Goal: Transaction & Acquisition: Purchase product/service

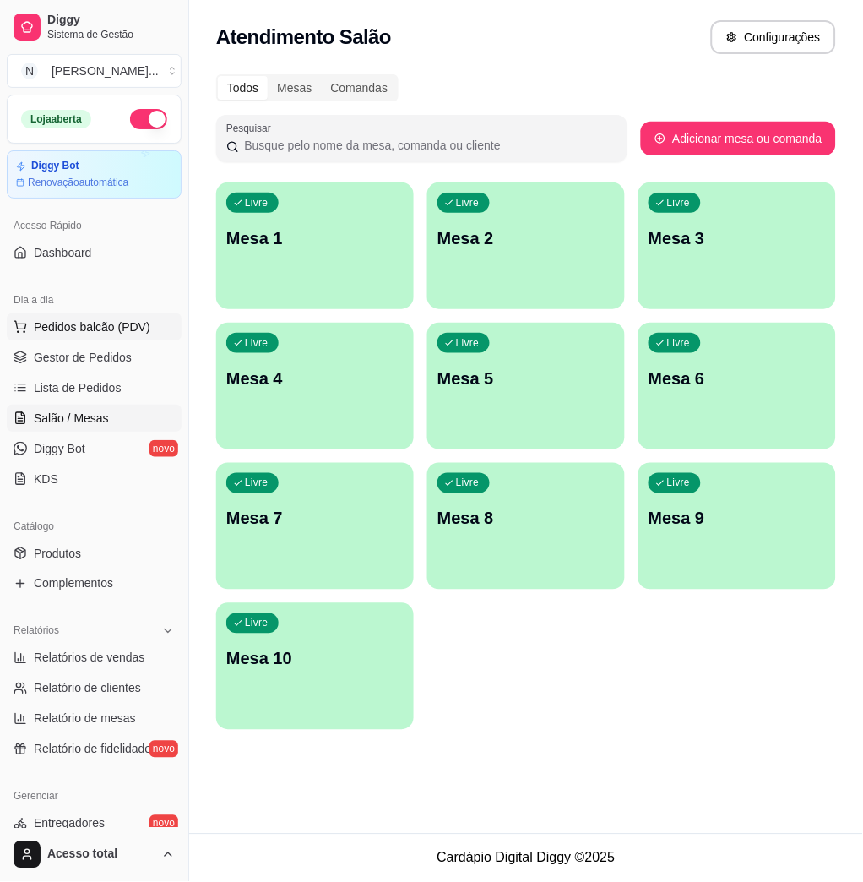
click at [99, 323] on span "Pedidos balcão (PDV)" at bounding box center [92, 327] width 117 height 17
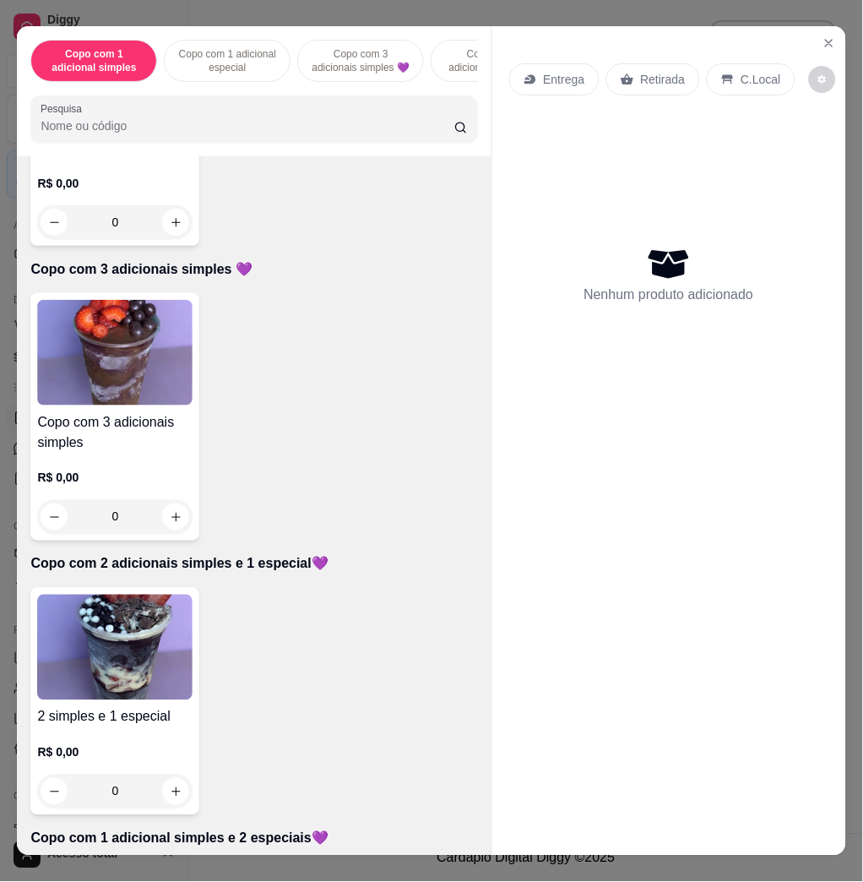
scroll to position [901, 0]
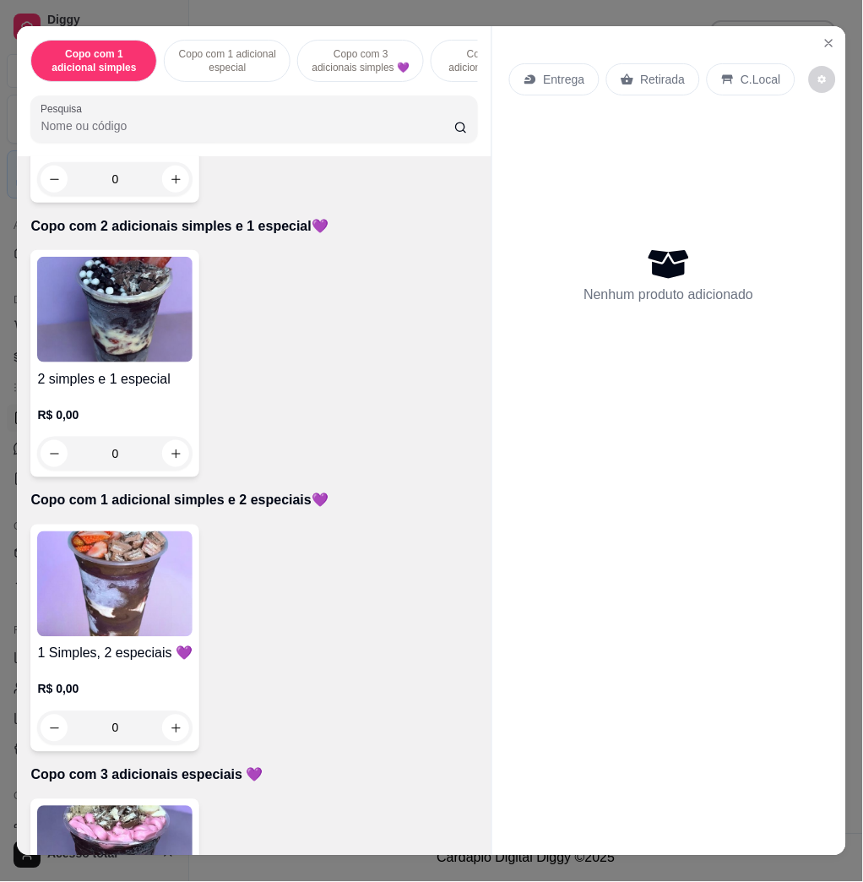
click at [135, 292] on img at bounding box center [114, 310] width 155 height 106
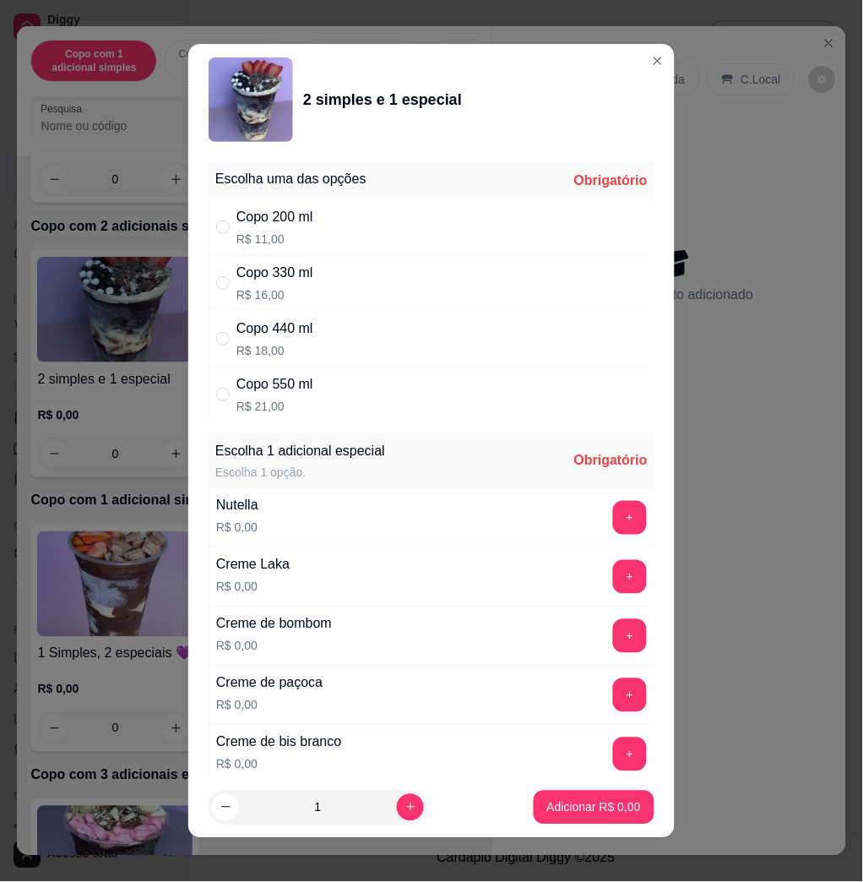
click at [438, 291] on div "Copo 330 ml R$ 16,00" at bounding box center [432, 283] width 446 height 56
click at [325, 296] on div "Copo 330 ml R$ 16,00" at bounding box center [432, 283] width 446 height 56
click at [321, 291] on div "Copo 330 ml R$ 16,00" at bounding box center [432, 283] width 446 height 56
click at [320, 288] on div "Copo 330 ml R$ 16,00" at bounding box center [432, 283] width 446 height 56
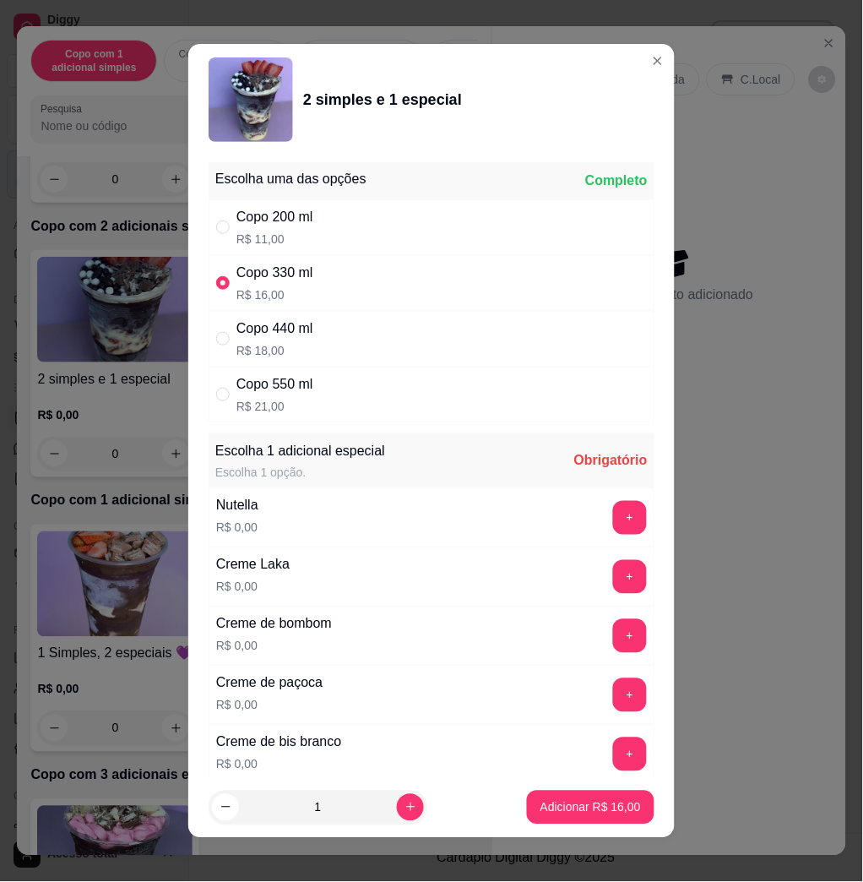
click at [320, 288] on div "Copo 330 ml R$ 16,00" at bounding box center [432, 283] width 446 height 56
drag, startPoint x: 320, startPoint y: 288, endPoint x: 211, endPoint y: 284, distance: 109.1
click at [216, 284] on input "" at bounding box center [223, 283] width 14 height 14
click at [446, 289] on div "Copo 330 ml R$ 16,00" at bounding box center [432, 283] width 446 height 56
radio input "false"
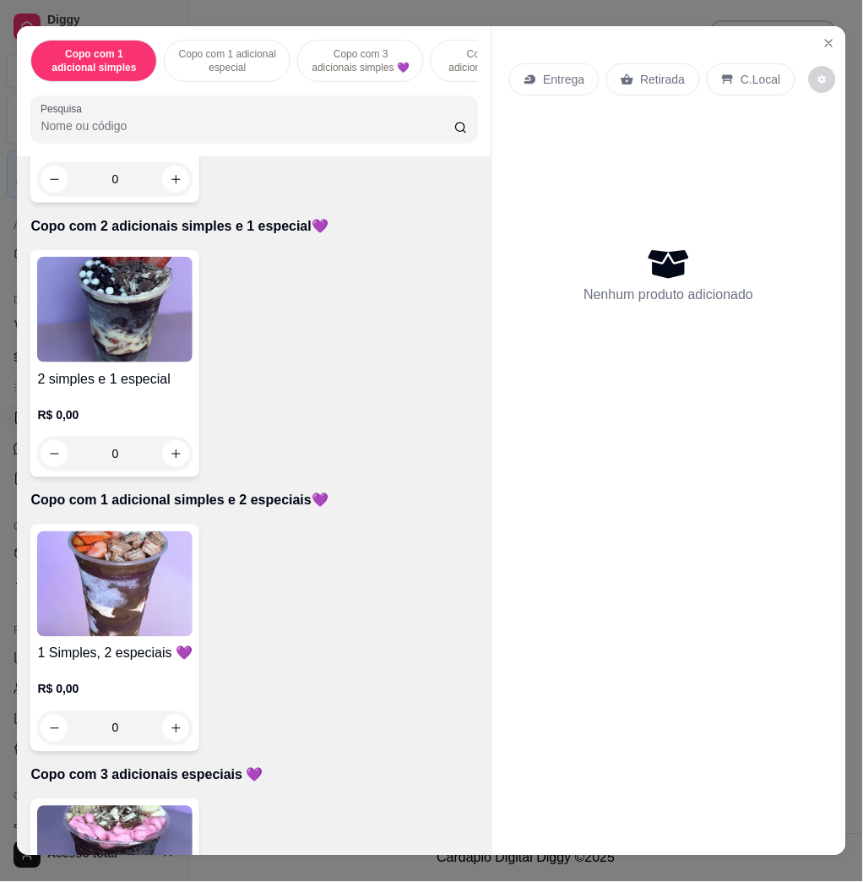
click at [122, 345] on img at bounding box center [114, 310] width 155 height 106
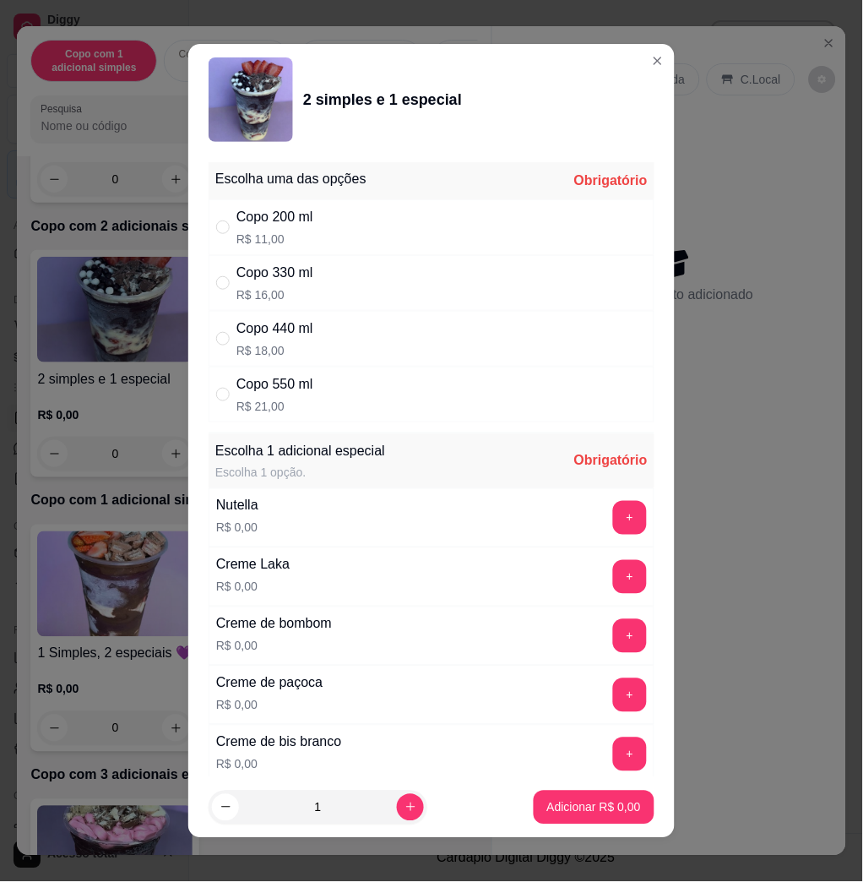
click at [287, 289] on p "R$ 16,00" at bounding box center [275, 294] width 77 height 17
radio input "true"
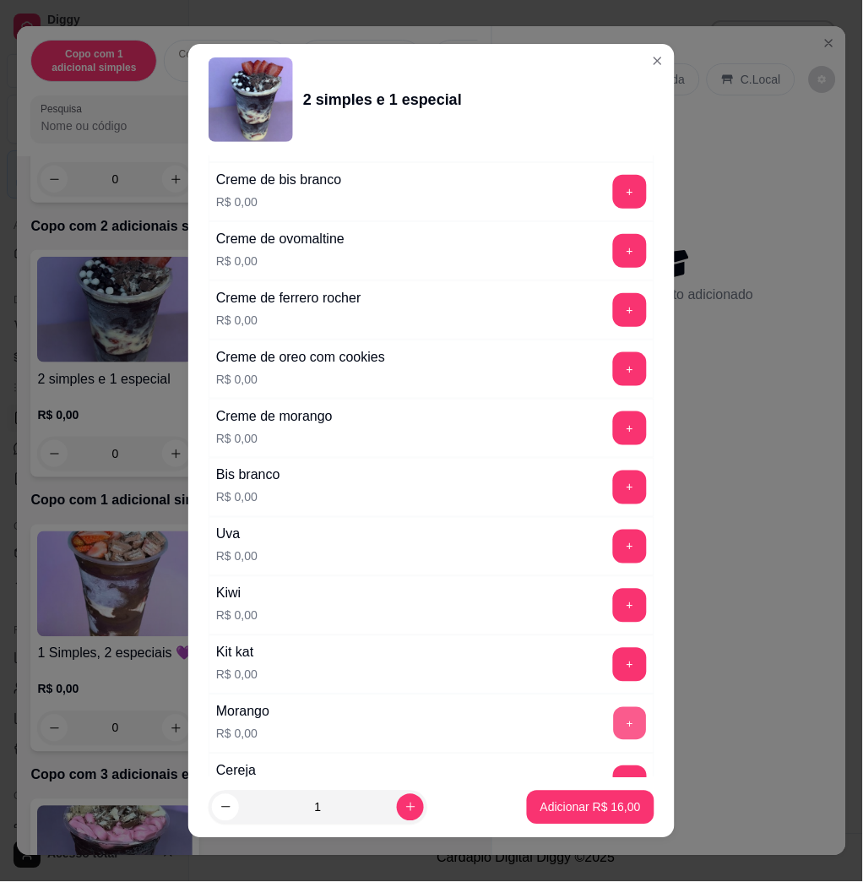
click at [614, 722] on button "+" at bounding box center [630, 724] width 33 height 33
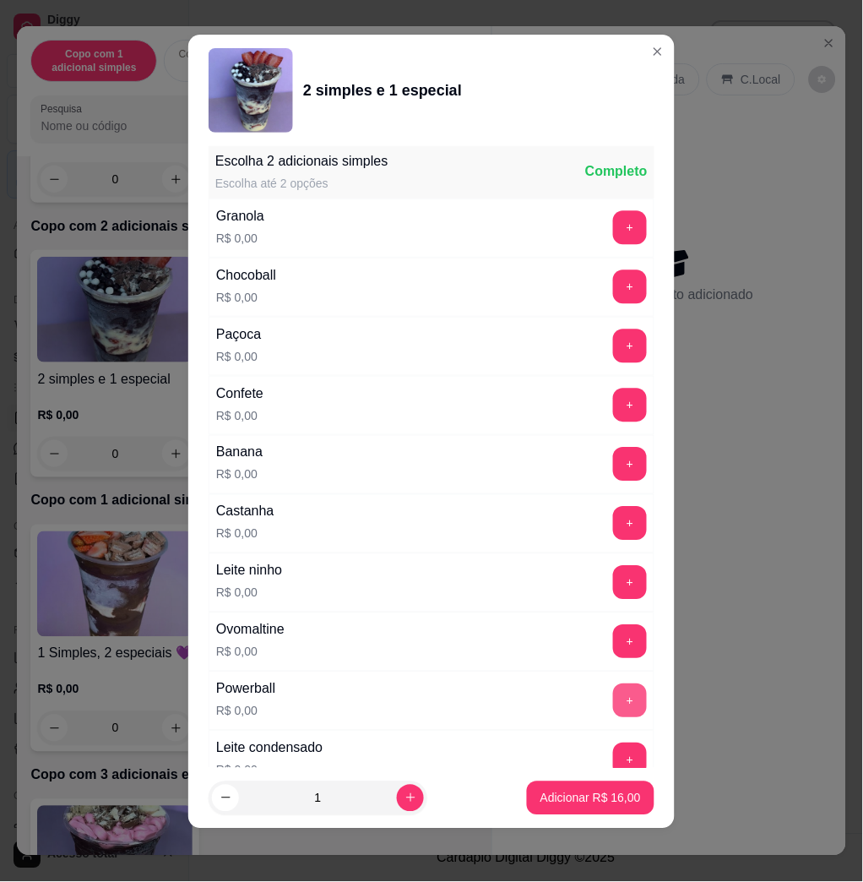
scroll to position [1571, 0]
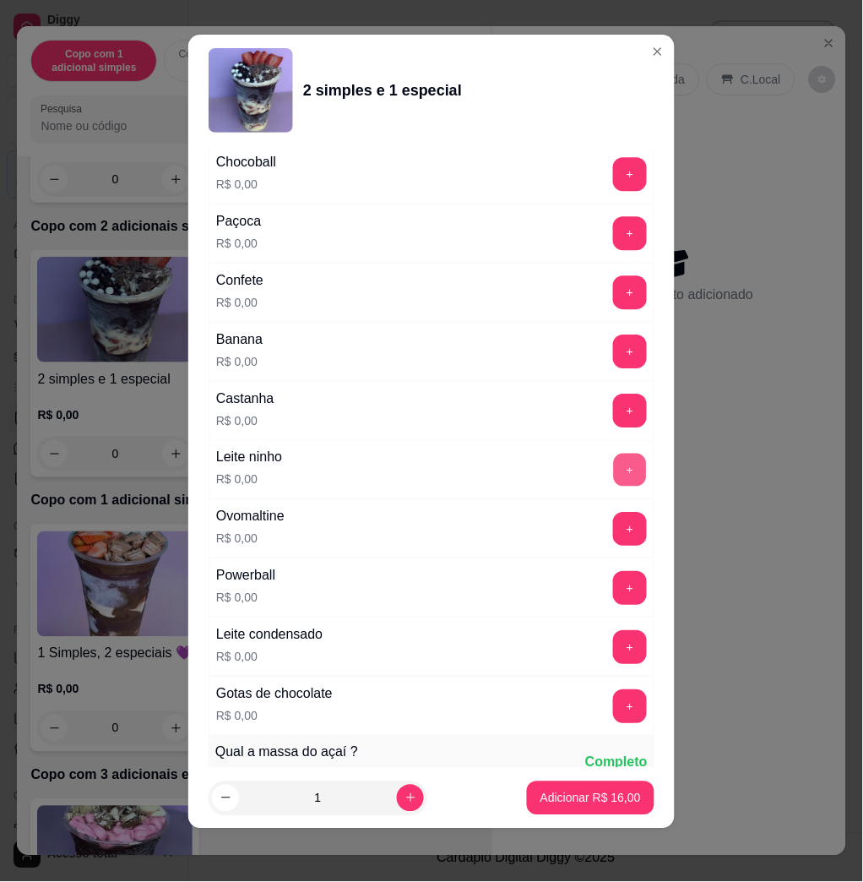
click at [614, 475] on button "+" at bounding box center [630, 470] width 33 height 33
click at [613, 297] on button "+" at bounding box center [630, 292] width 34 height 34
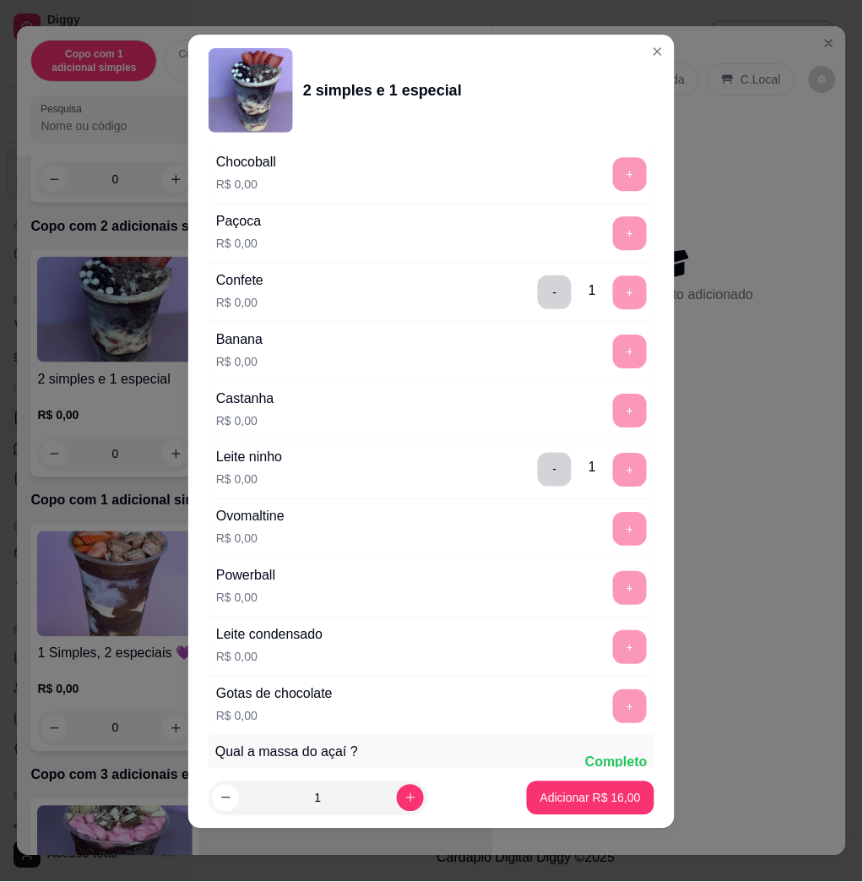
scroll to position [2165, 0]
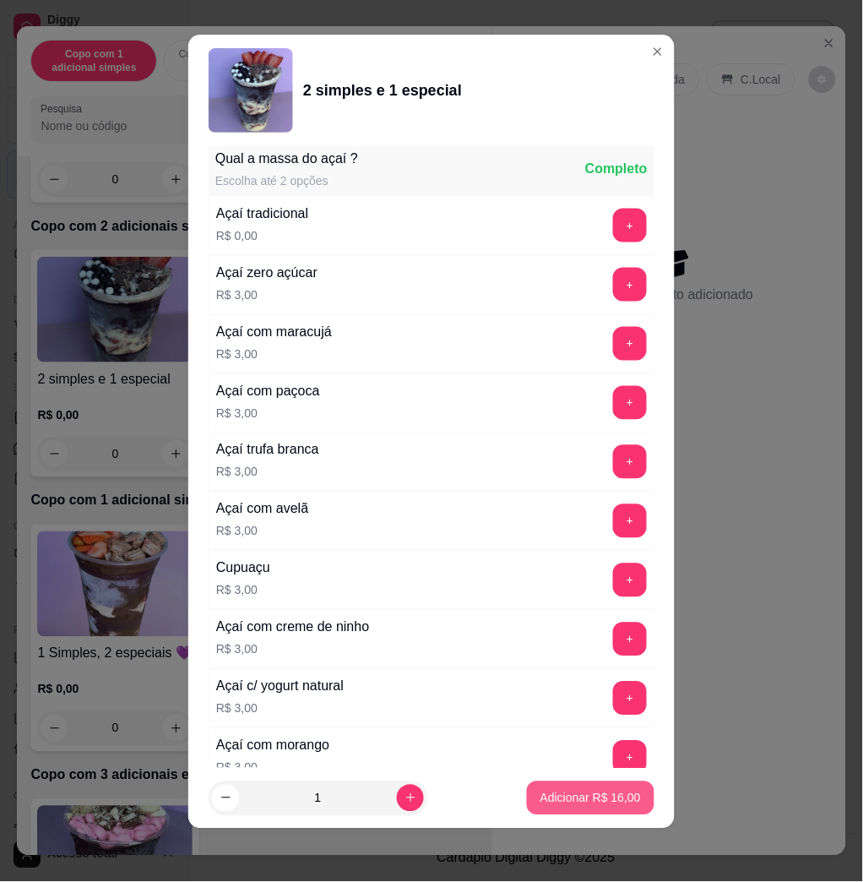
click at [552, 794] on p "Adicionar R$ 16,00" at bounding box center [591, 798] width 101 height 17
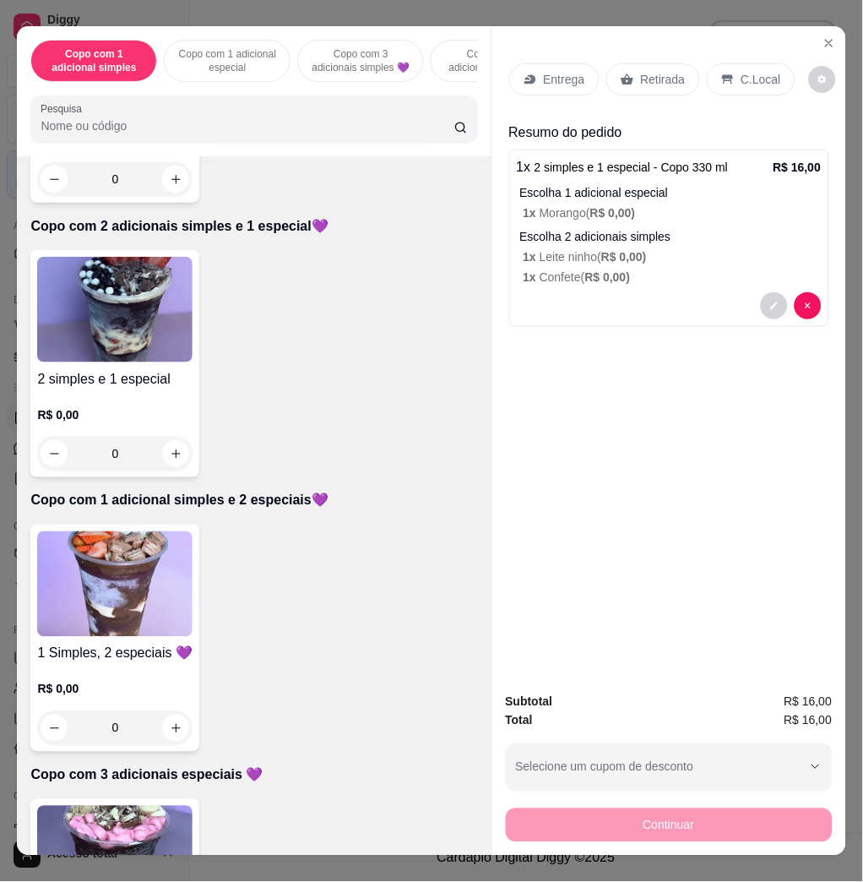
click at [544, 71] on p "Entrega" at bounding box center [564, 79] width 41 height 17
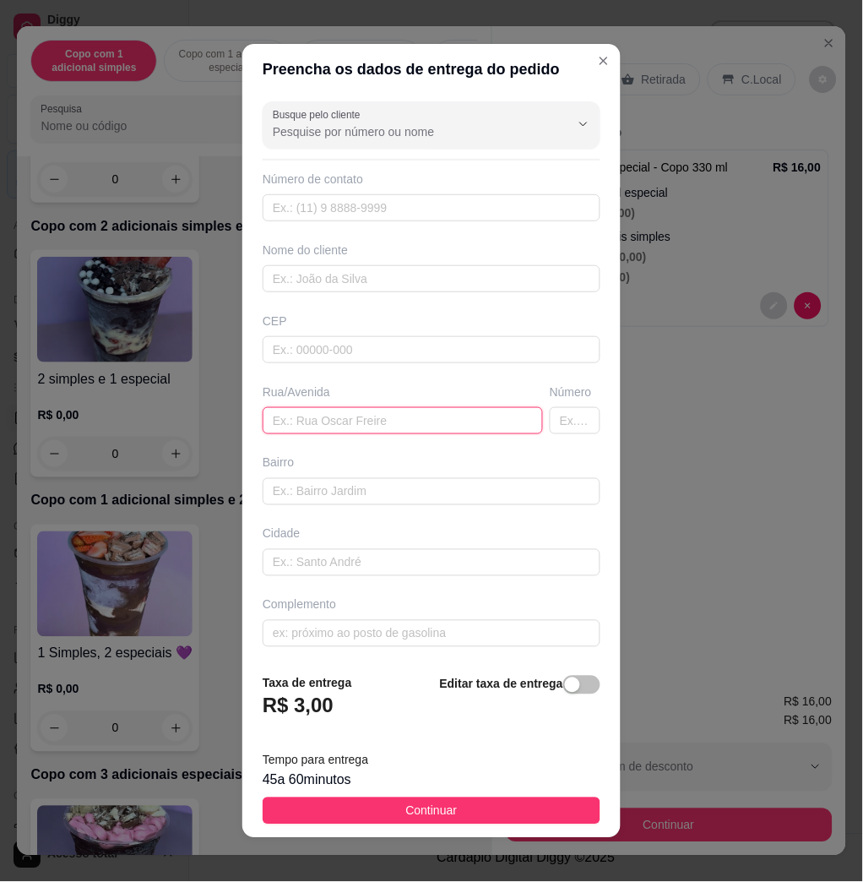
click at [339, 416] on input "text" at bounding box center [403, 420] width 280 height 27
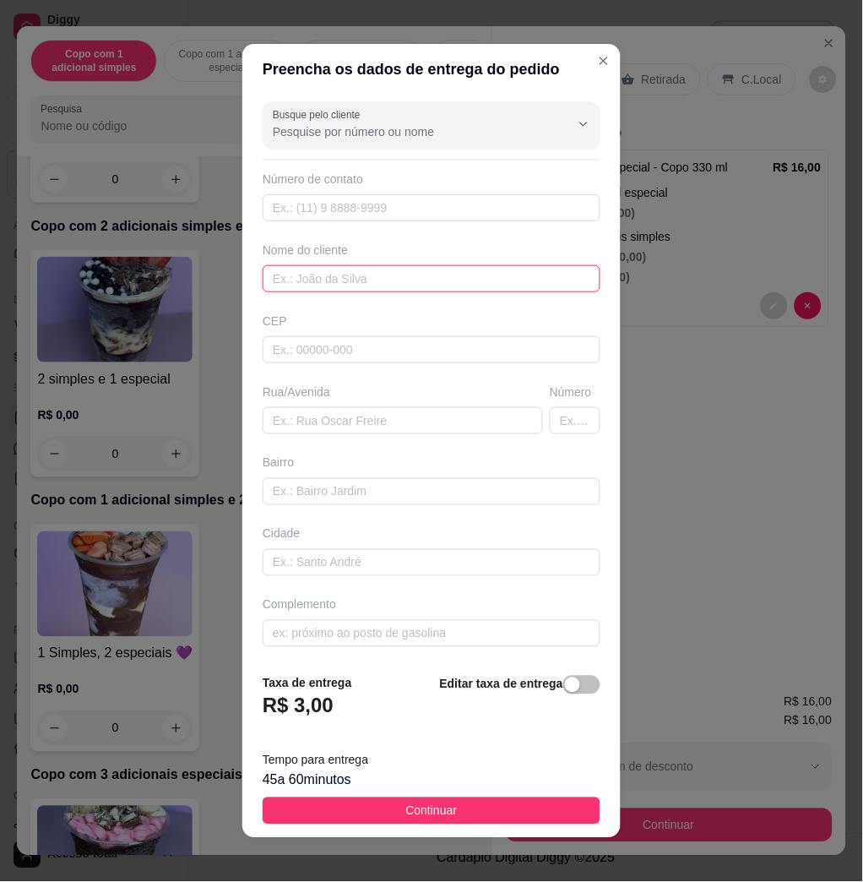
click at [305, 266] on input "text" at bounding box center [432, 278] width 338 height 27
type input "francisco"
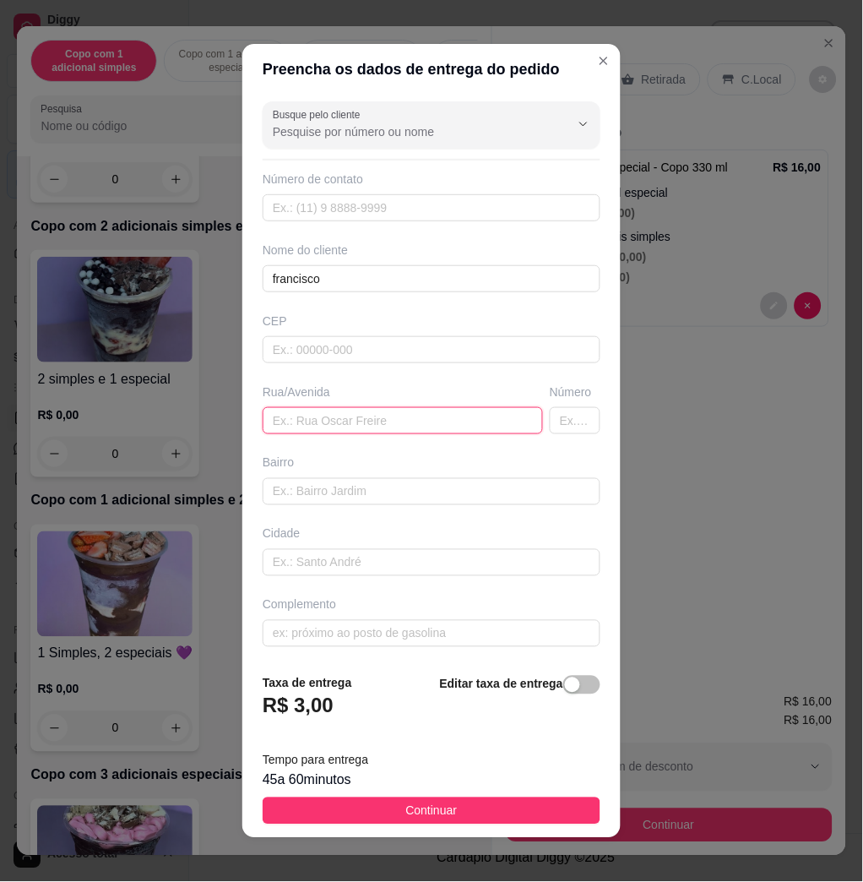
click at [401, 431] on input "text" at bounding box center [403, 420] width 280 height 27
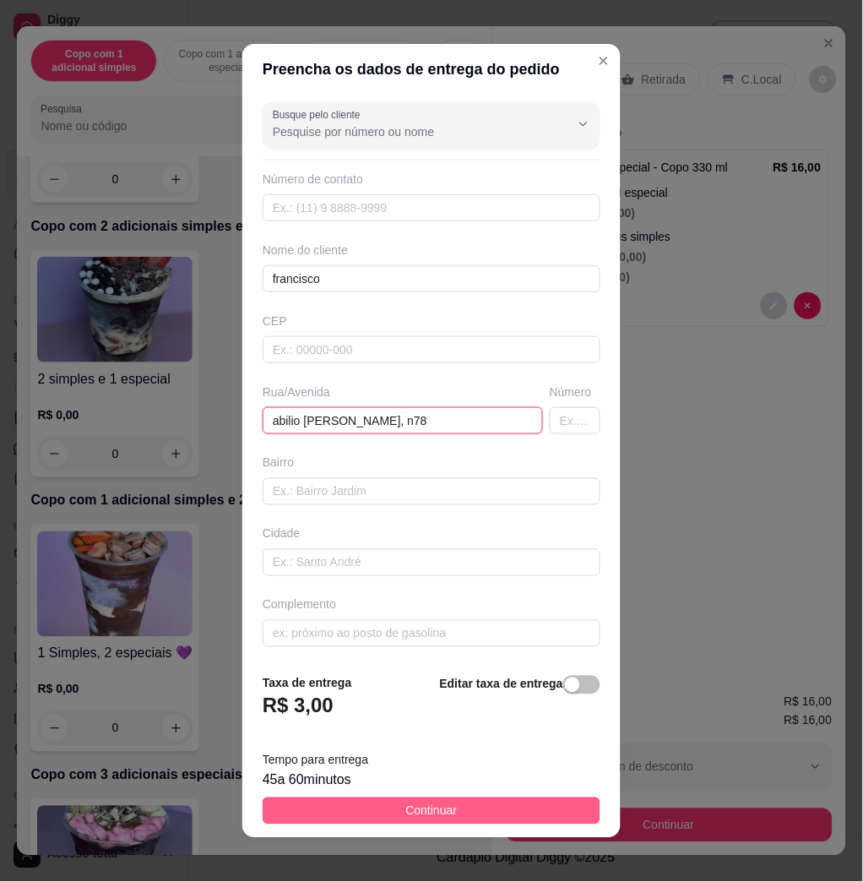
type input "abilio [PERSON_NAME], n78"
click at [560, 806] on button "Continuar" at bounding box center [432, 811] width 338 height 27
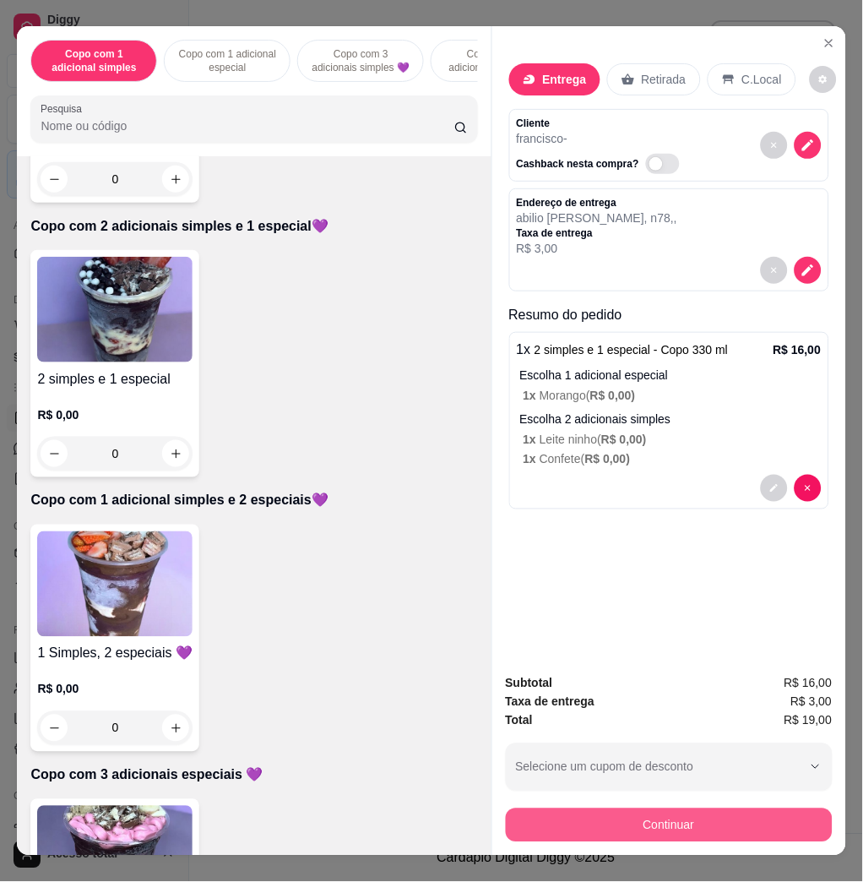
click at [720, 815] on button "Continuar" at bounding box center [669, 826] width 327 height 34
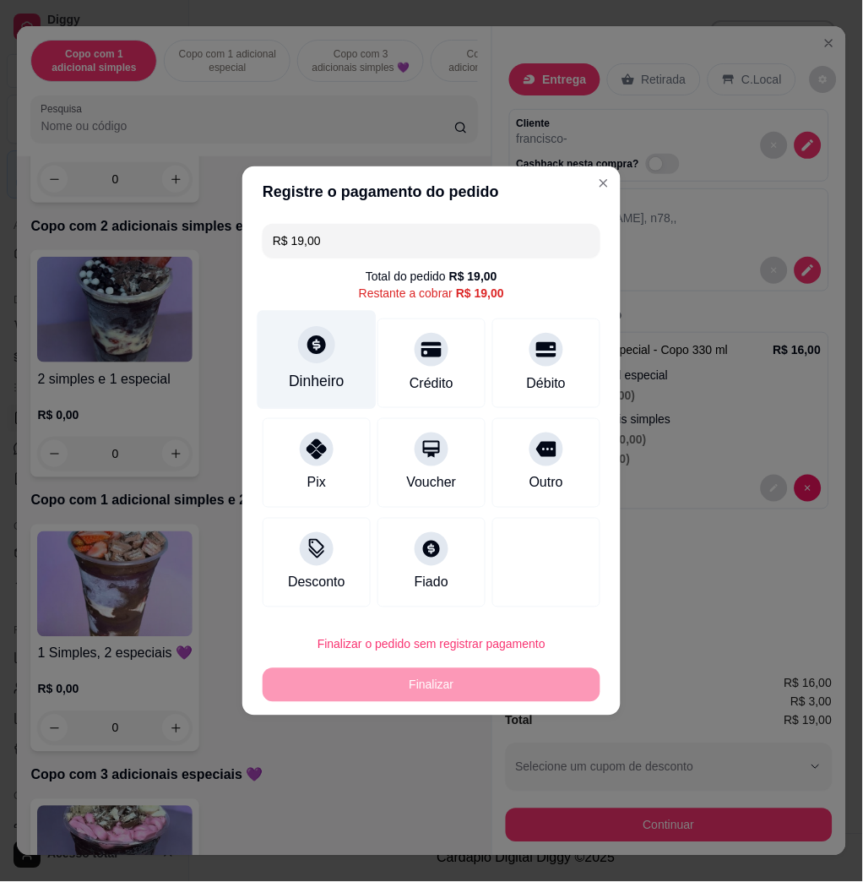
click at [327, 345] on div at bounding box center [316, 344] width 37 height 37
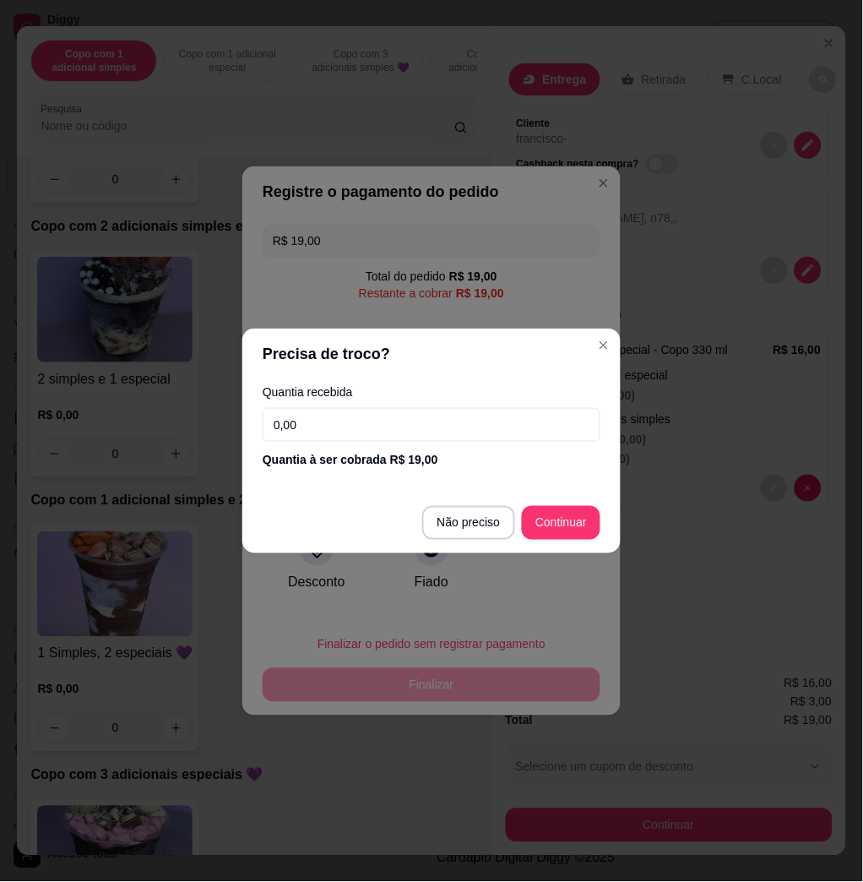
click at [362, 424] on input "0,00" at bounding box center [432, 425] width 338 height 34
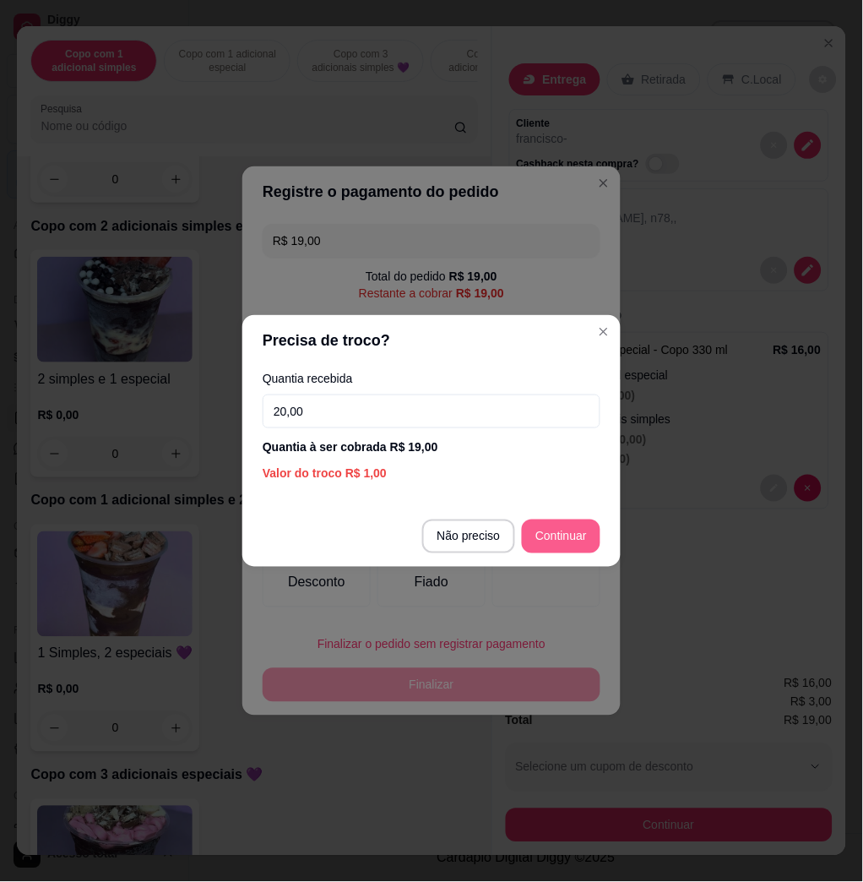
type input "20,00"
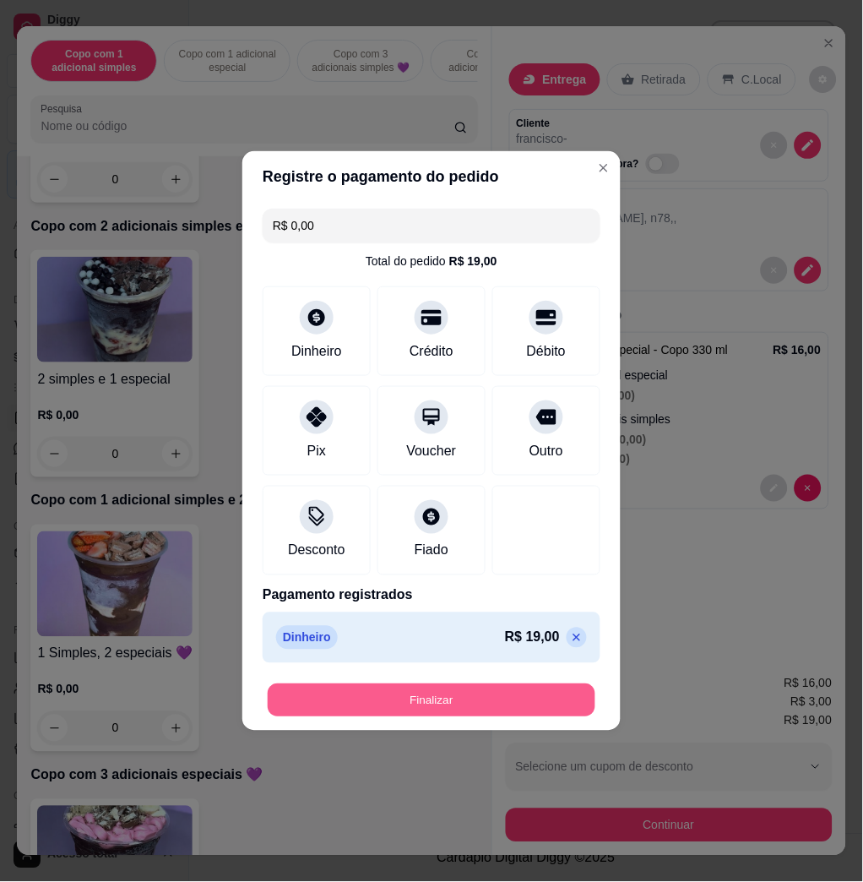
click at [545, 694] on button "Finalizar" at bounding box center [432, 700] width 328 height 33
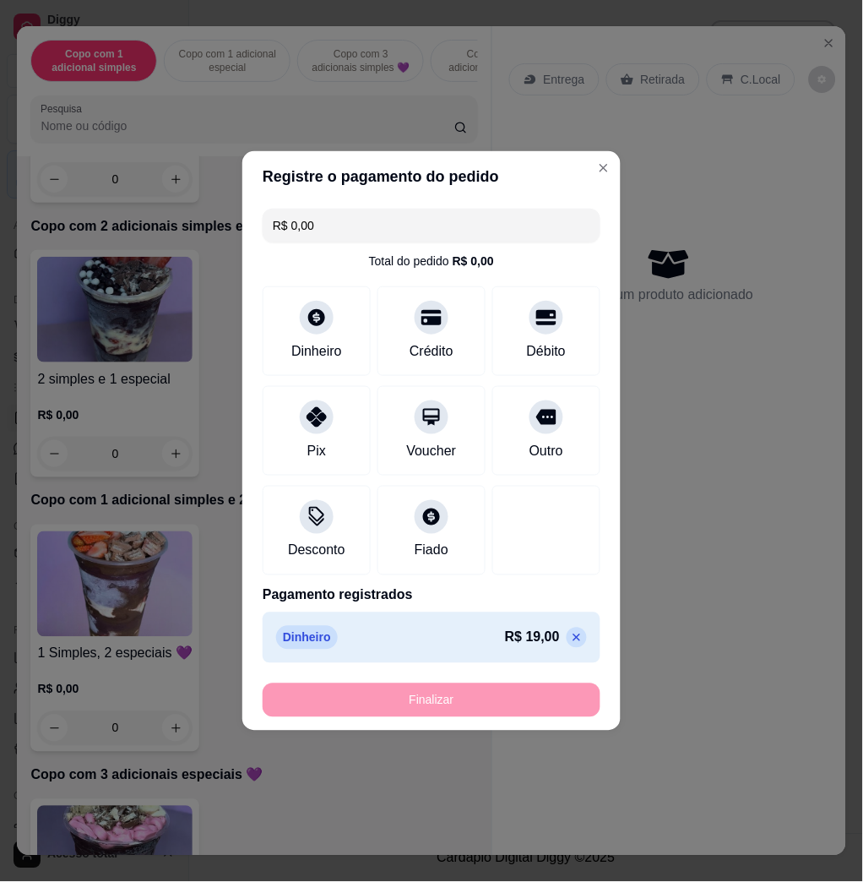
type input "-R$ 19,00"
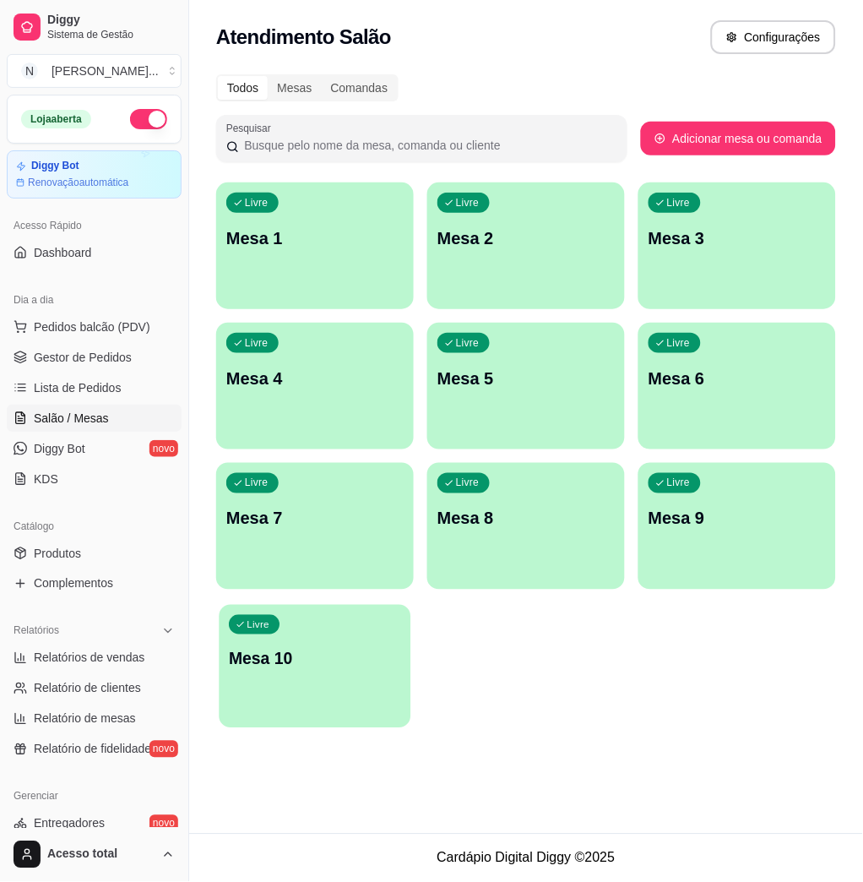
click at [318, 655] on p "Mesa 10" at bounding box center [315, 659] width 172 height 23
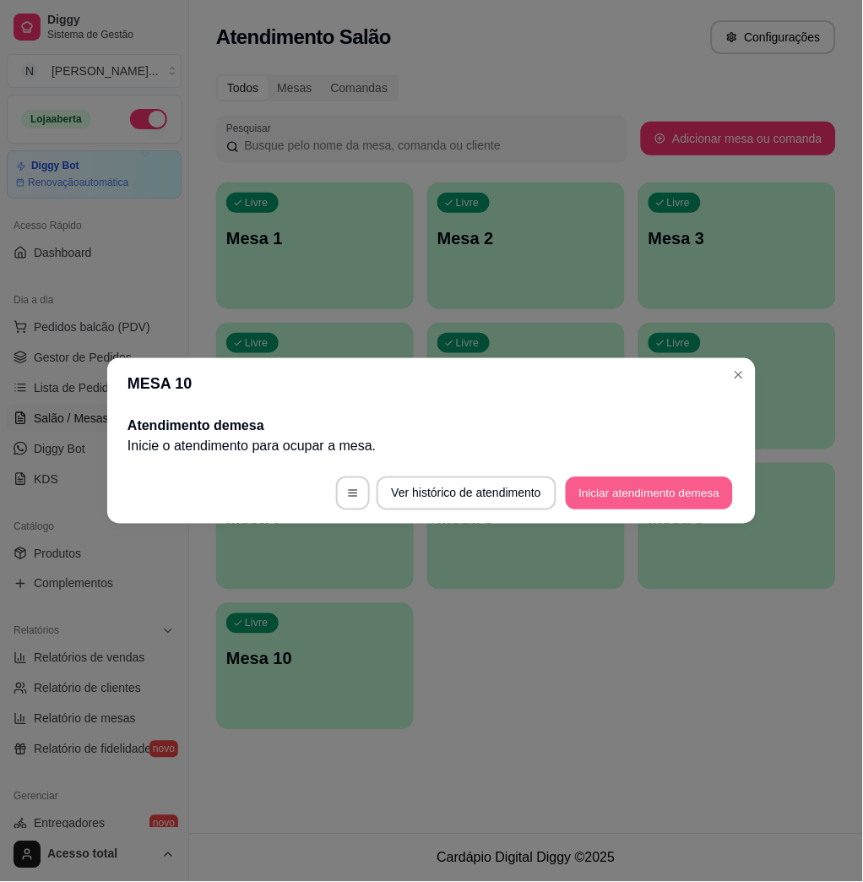
click at [643, 494] on button "Iniciar atendimento de mesa" at bounding box center [649, 493] width 167 height 33
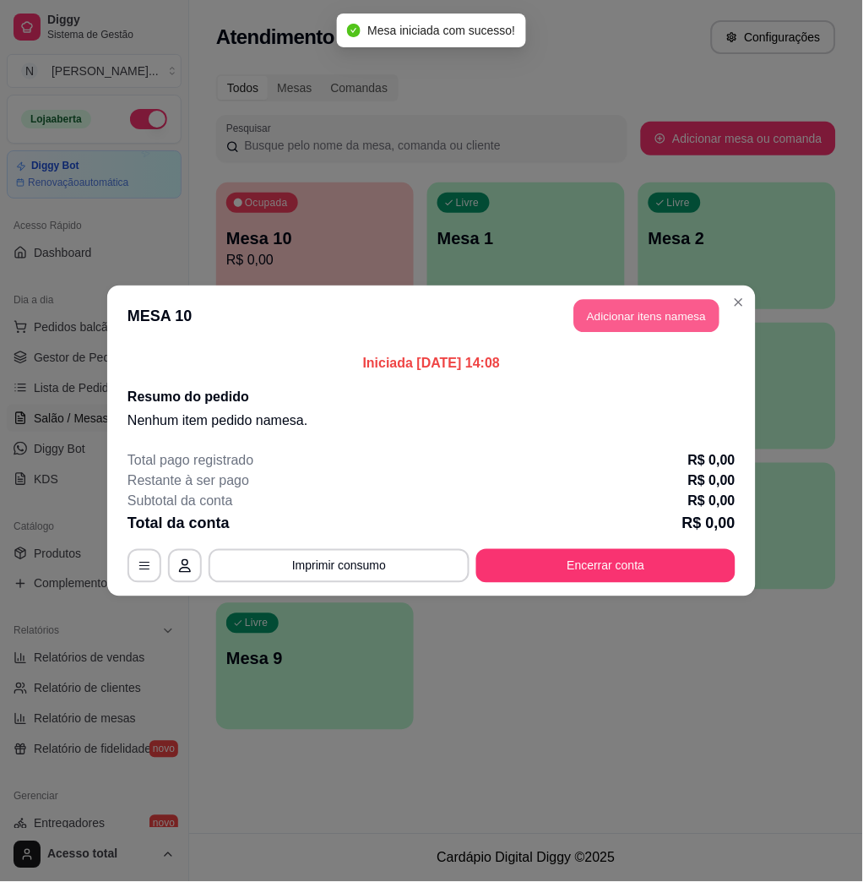
click at [599, 308] on button "Adicionar itens na mesa" at bounding box center [647, 316] width 145 height 33
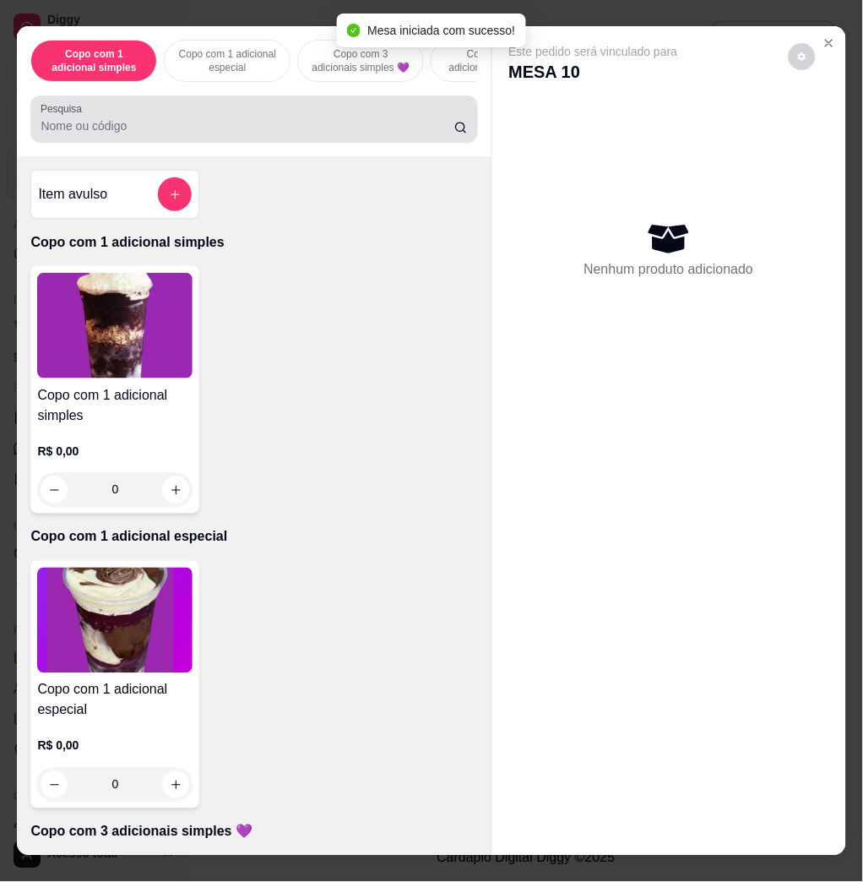
click at [324, 133] on input "Pesquisa" at bounding box center [248, 125] width 414 height 17
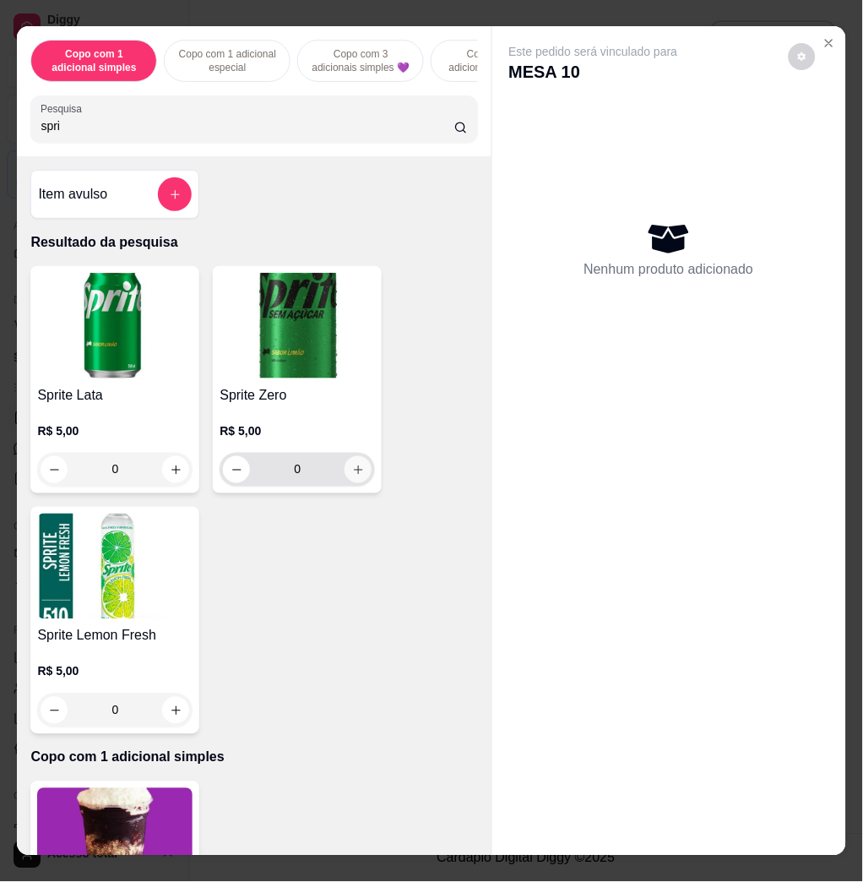
type input "spri"
click at [355, 477] on icon "increase-product-quantity" at bounding box center [358, 470] width 13 height 13
type input "1"
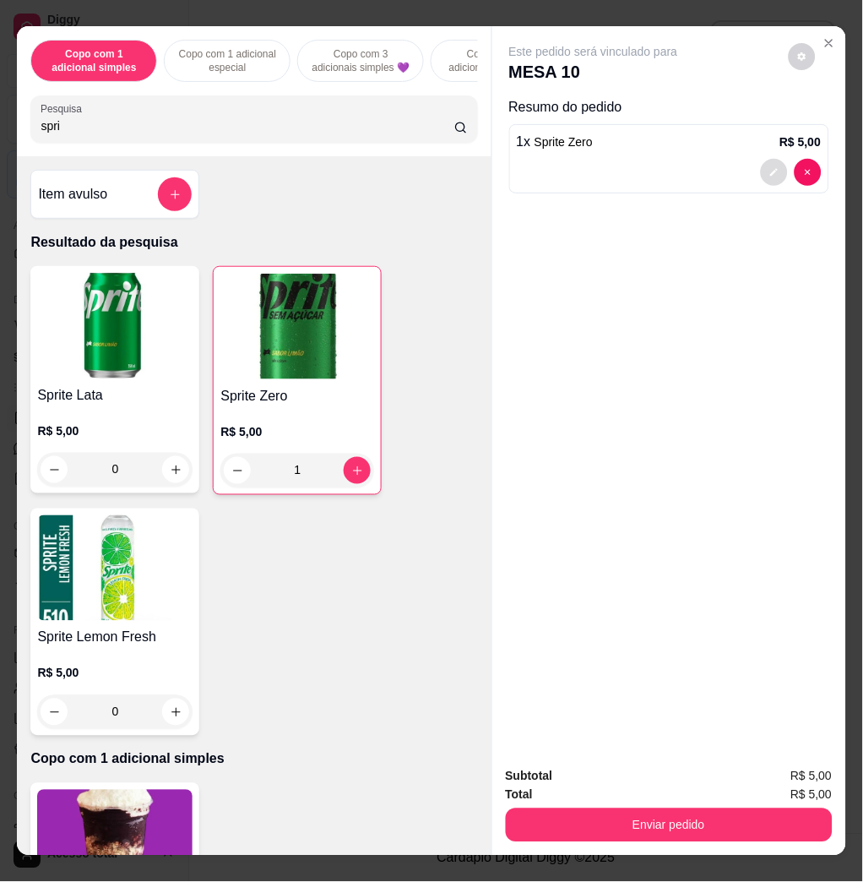
click at [771, 172] on button "decrease-product-quantity" at bounding box center [774, 172] width 27 height 27
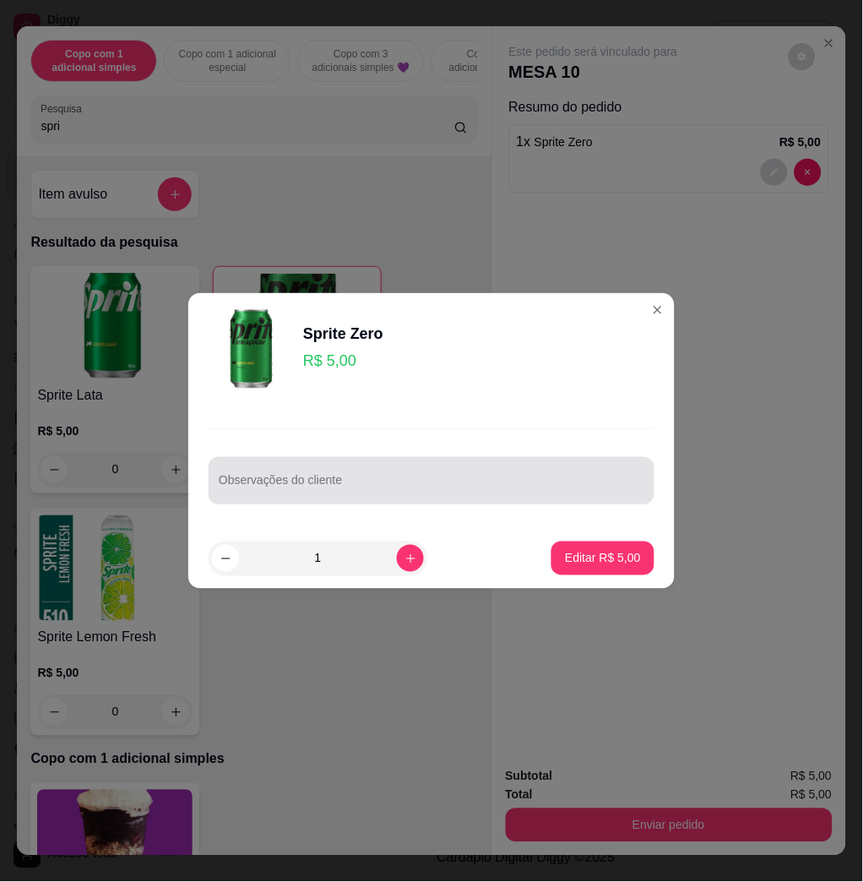
click at [355, 494] on input "Observações do cliente" at bounding box center [432, 487] width 426 height 17
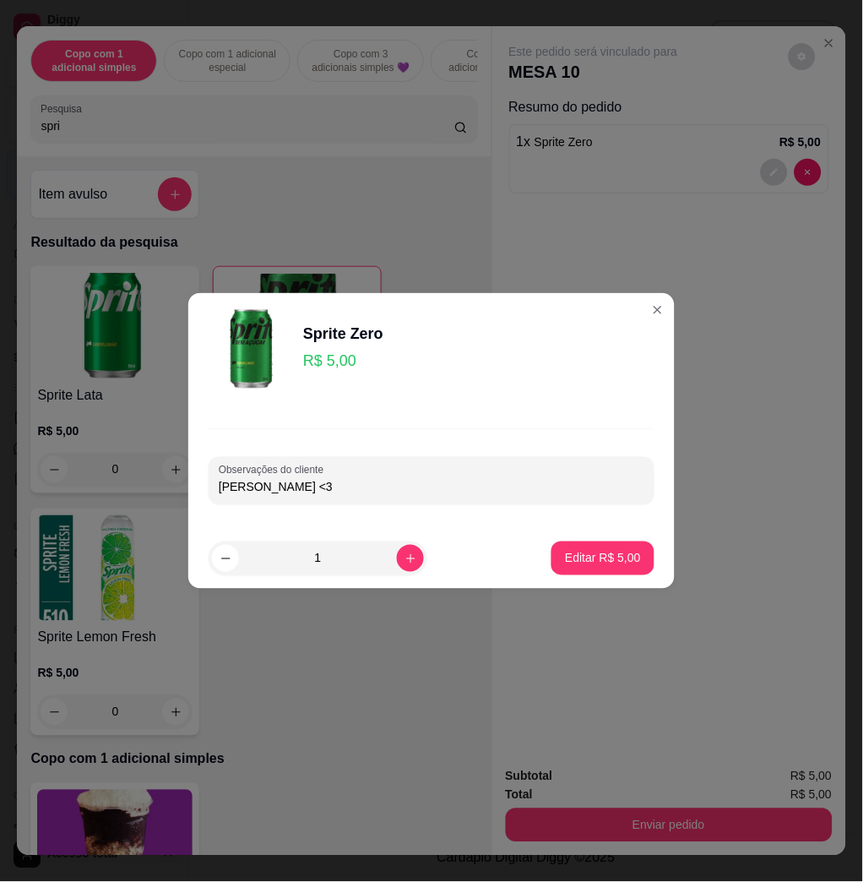
type input "[PERSON_NAME] <3"
click at [623, 561] on p "Editar R$ 5,00" at bounding box center [604, 558] width 74 height 16
type input "0"
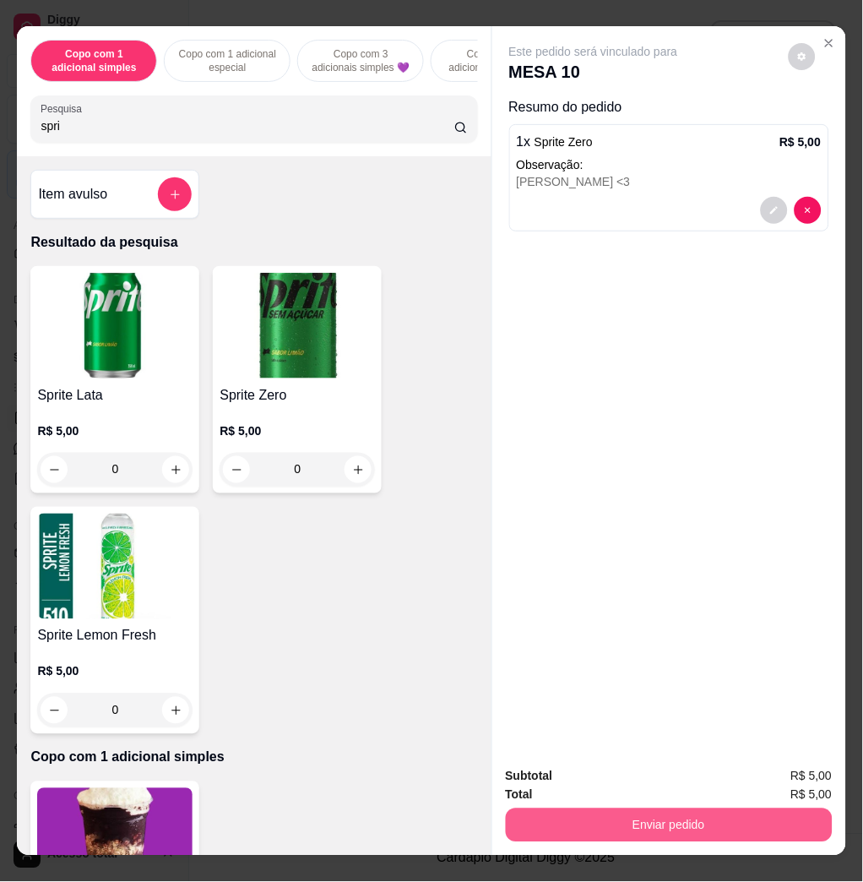
click at [604, 818] on button "Enviar pedido" at bounding box center [669, 826] width 327 height 34
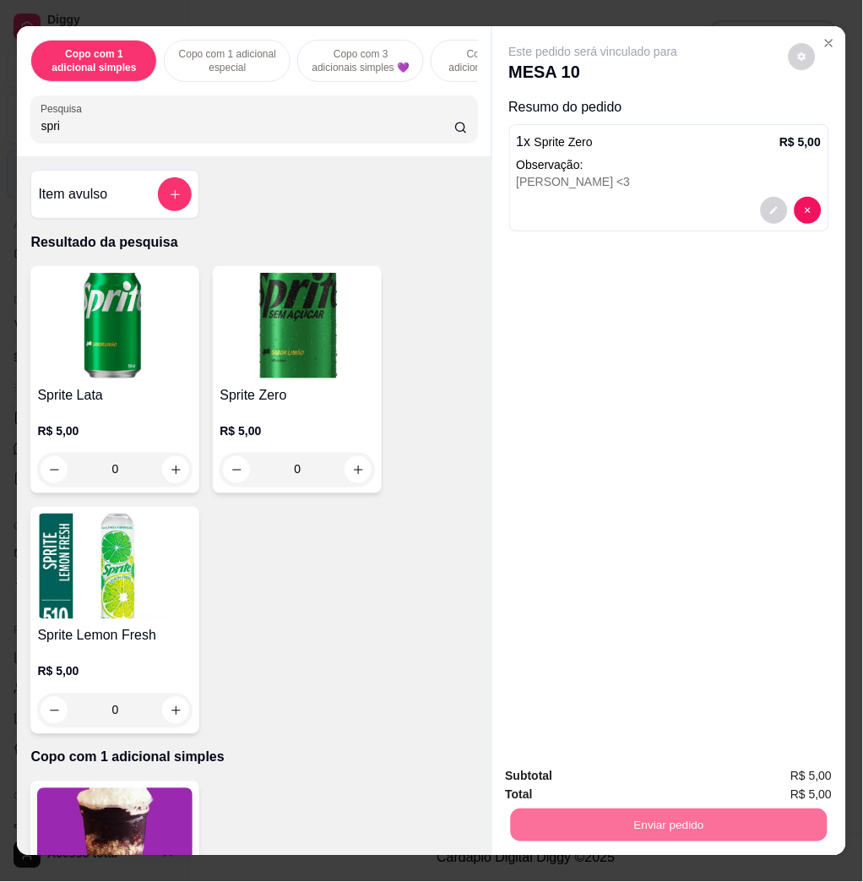
click at [581, 765] on button "Não registrar e enviar pedido" at bounding box center [612, 776] width 176 height 32
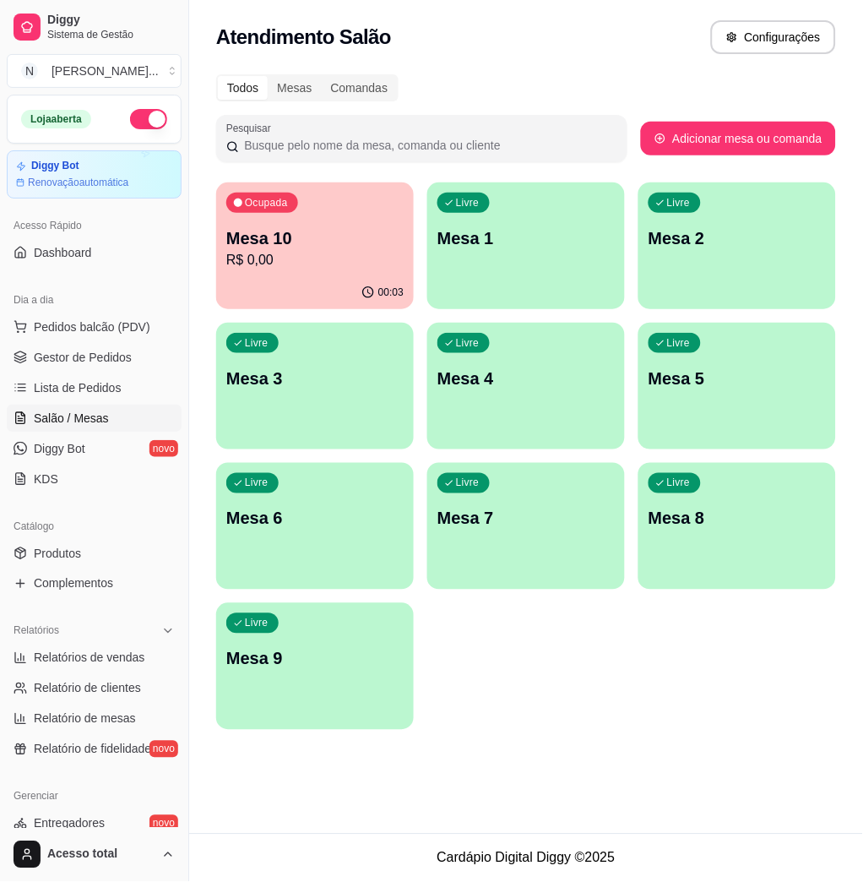
click at [481, 247] on p "Mesa 1" at bounding box center [526, 238] width 177 height 24
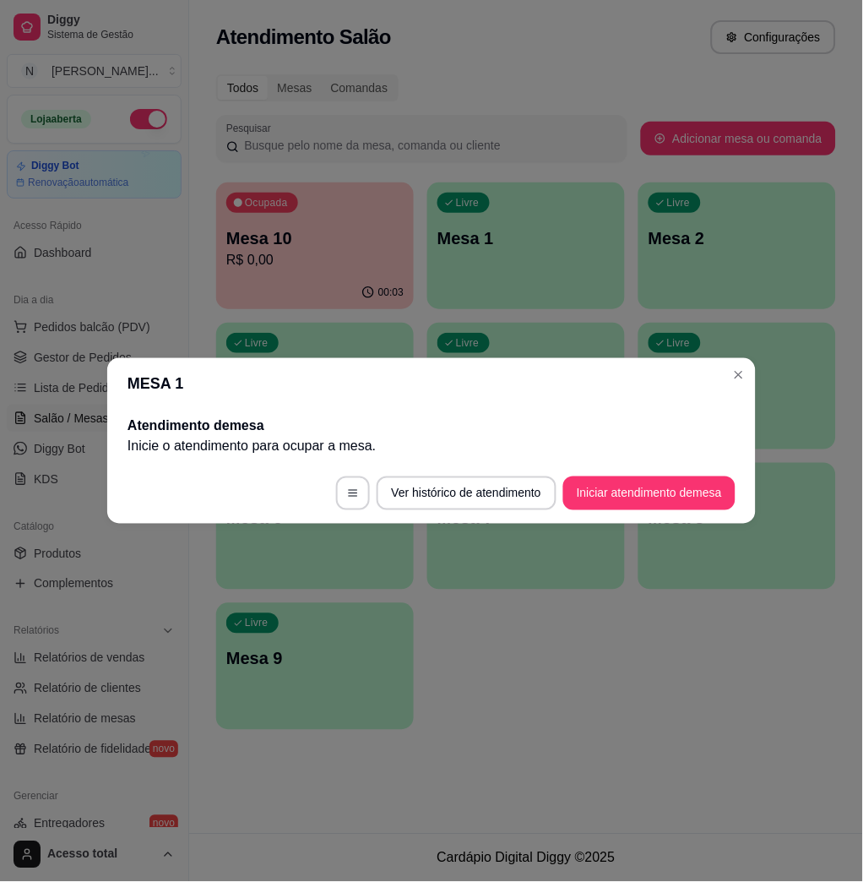
click at [640, 485] on button "Iniciar atendimento de mesa" at bounding box center [650, 494] width 172 height 34
click at [640, 487] on footer "Ver histórico de atendimento Iniciar atendimento de mesa" at bounding box center [431, 493] width 649 height 61
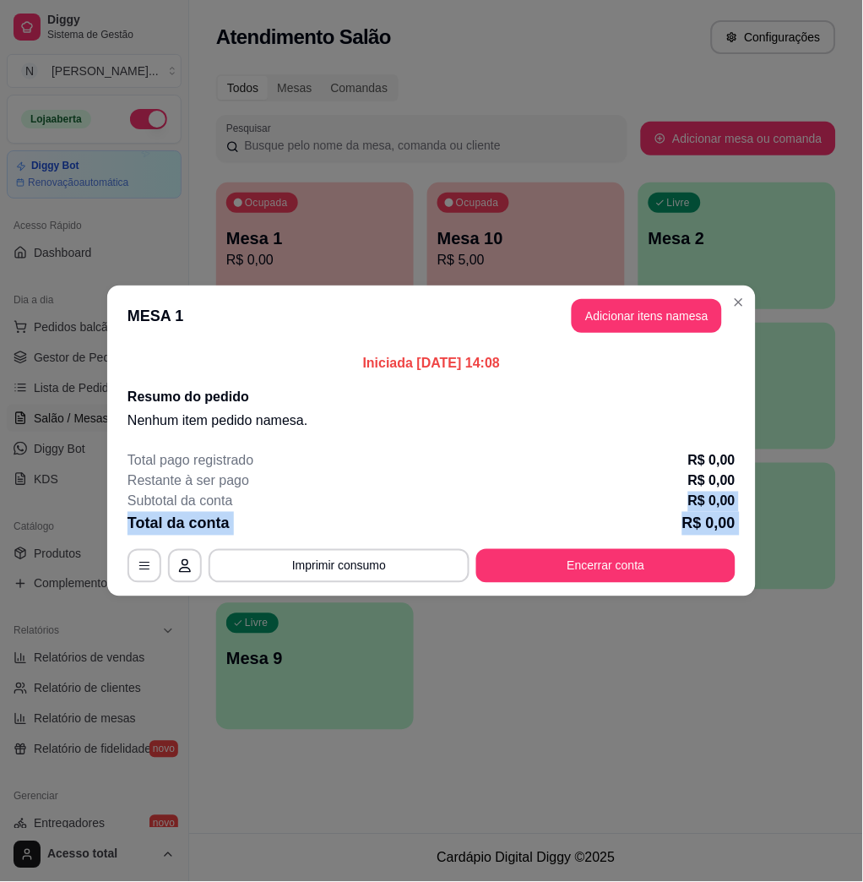
click at [695, 881] on html "Diggy Sistema de Gestão N Nalita Açaite ... Loja aberta Diggy Bot Renovação aut…" at bounding box center [431, 441] width 863 height 882
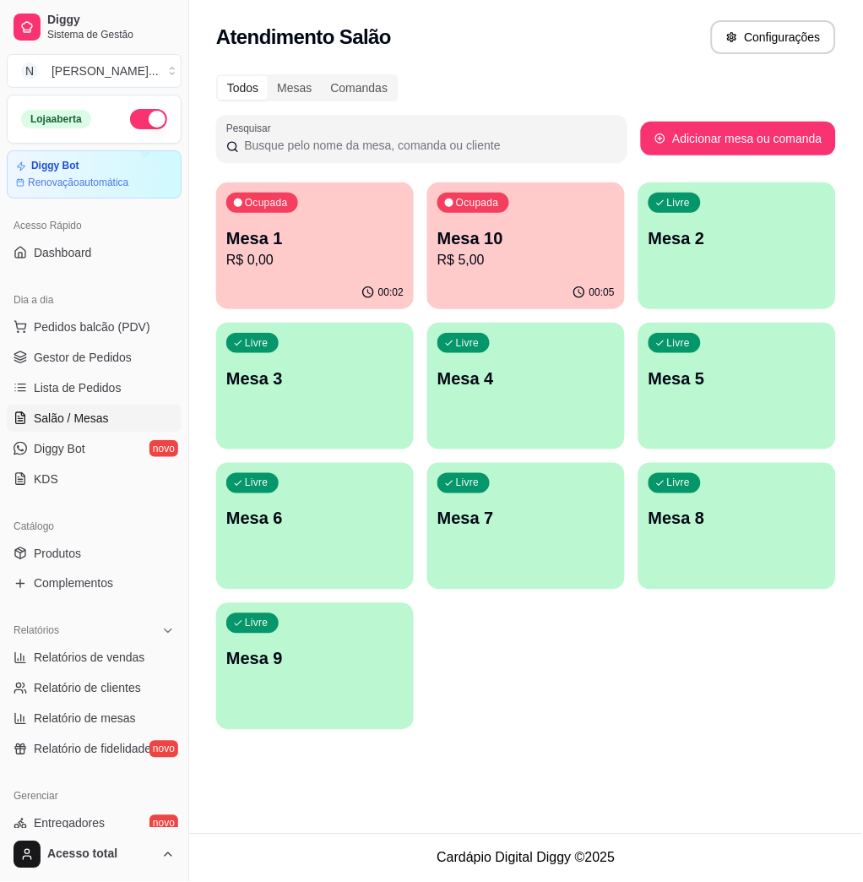
click at [680, 741] on div "Todos Mesas Comandas Pesquisar Adicionar mesa ou comanda Ocupada Mesa 1 R$ 0,00…" at bounding box center [526, 407] width 674 height 686
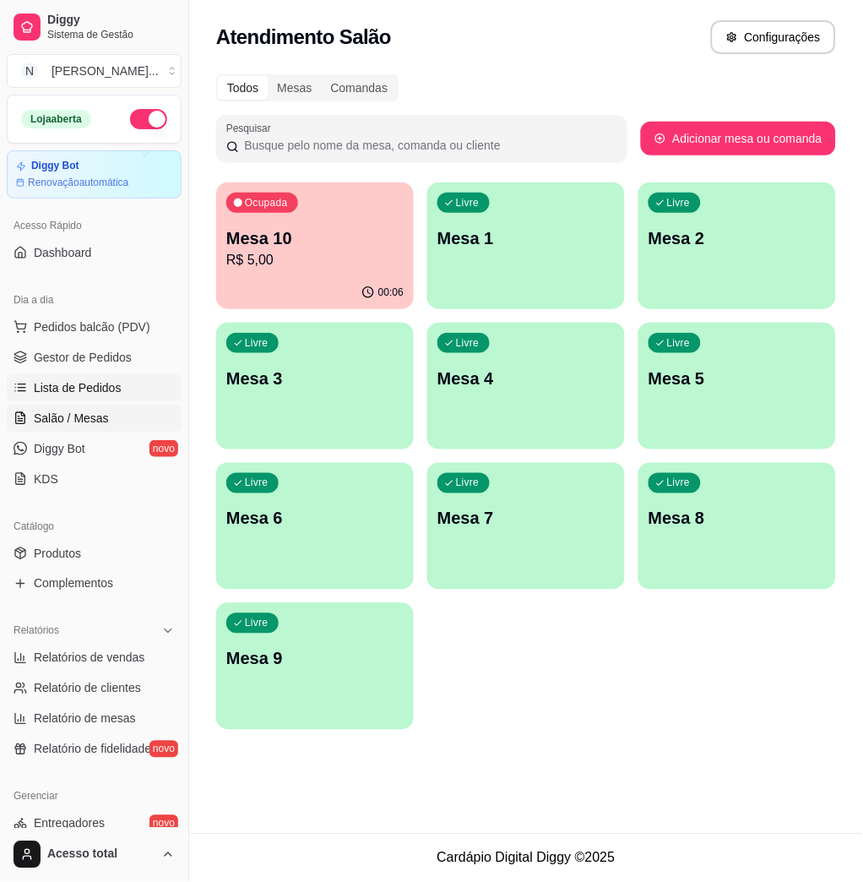
click at [87, 387] on span "Lista de Pedidos" at bounding box center [78, 387] width 88 height 17
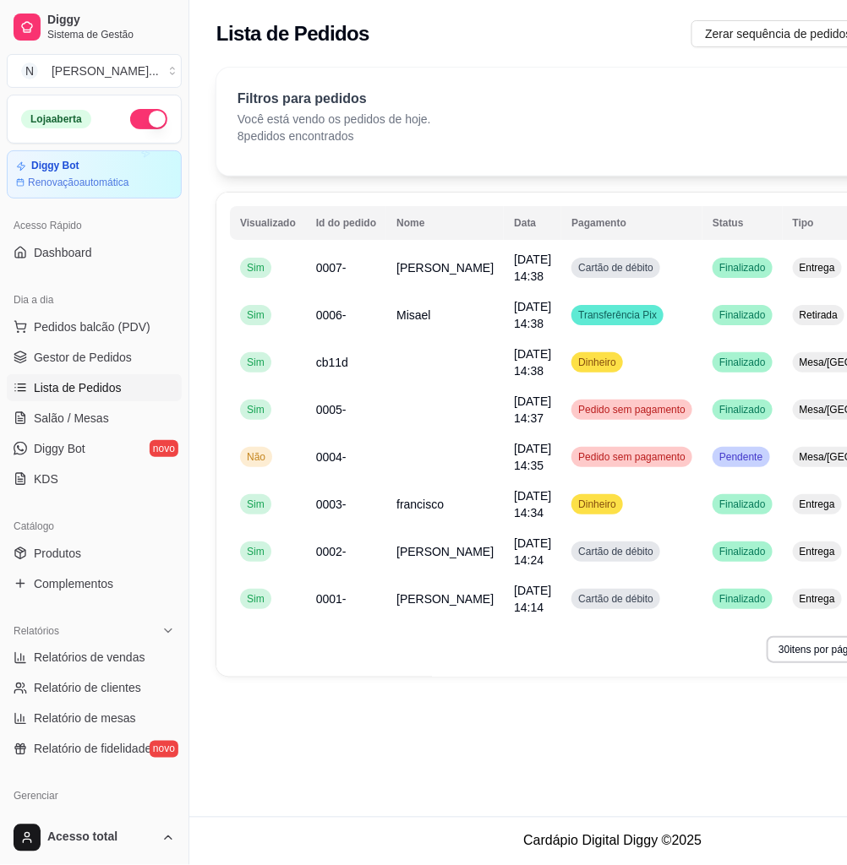
click at [370, 788] on div "**********" at bounding box center [612, 408] width 847 height 817
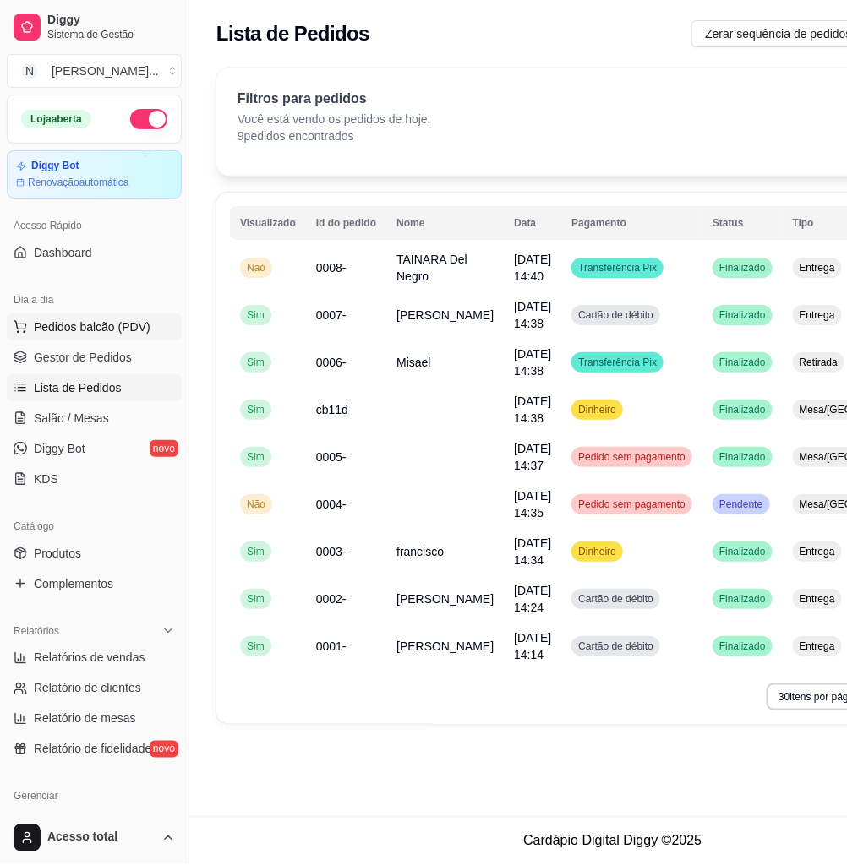
click at [111, 319] on span "Pedidos balcão (PDV)" at bounding box center [92, 327] width 117 height 17
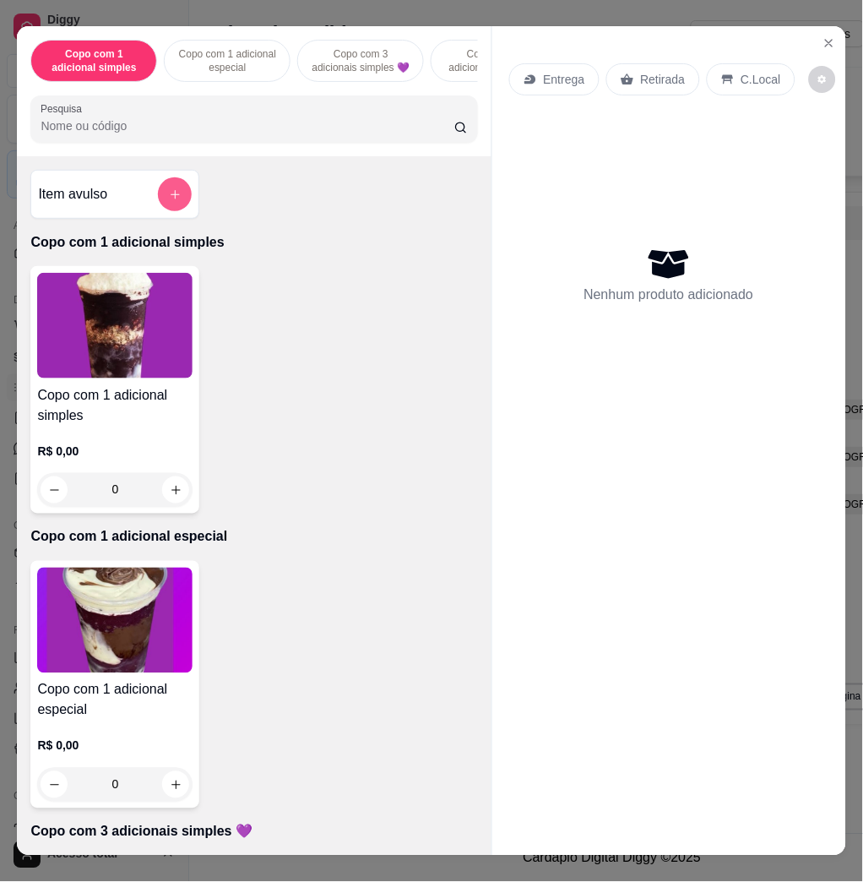
click at [169, 201] on icon "add-separate-item" at bounding box center [175, 194] width 13 height 13
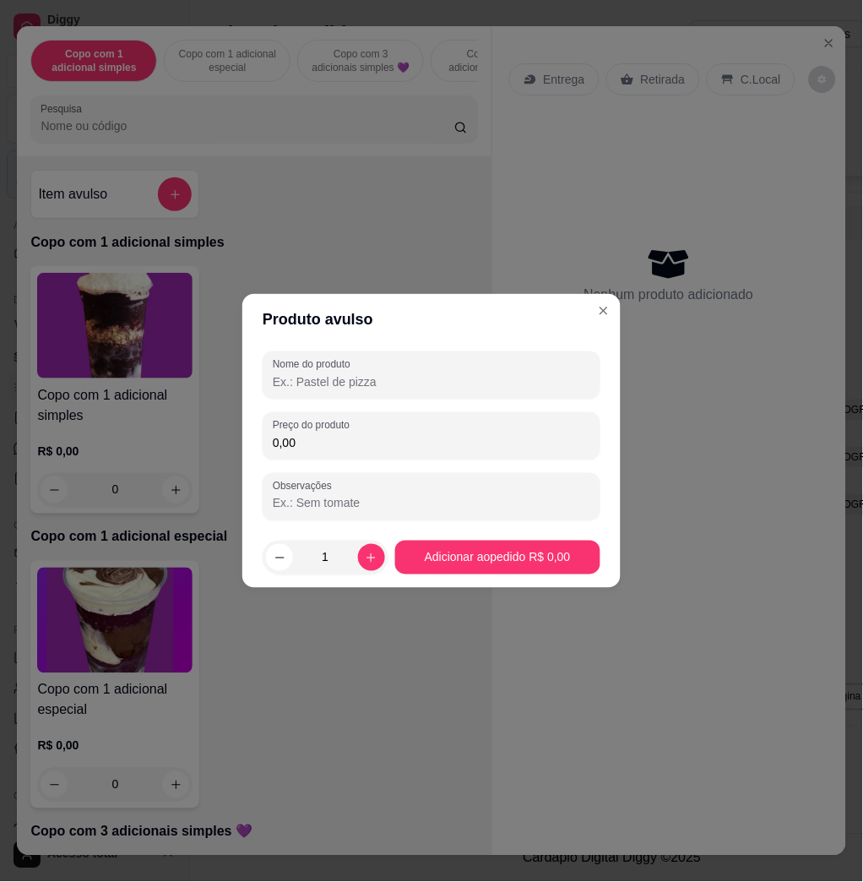
click at [416, 440] on input "0,00" at bounding box center [432, 442] width 318 height 17
type input "23,88"
click at [407, 406] on div "Nome do produto Preço do produto 23,88 Observações" at bounding box center [432, 435] width 338 height 169
click at [426, 389] on input "Nome do produto" at bounding box center [432, 381] width 318 height 17
type input "."
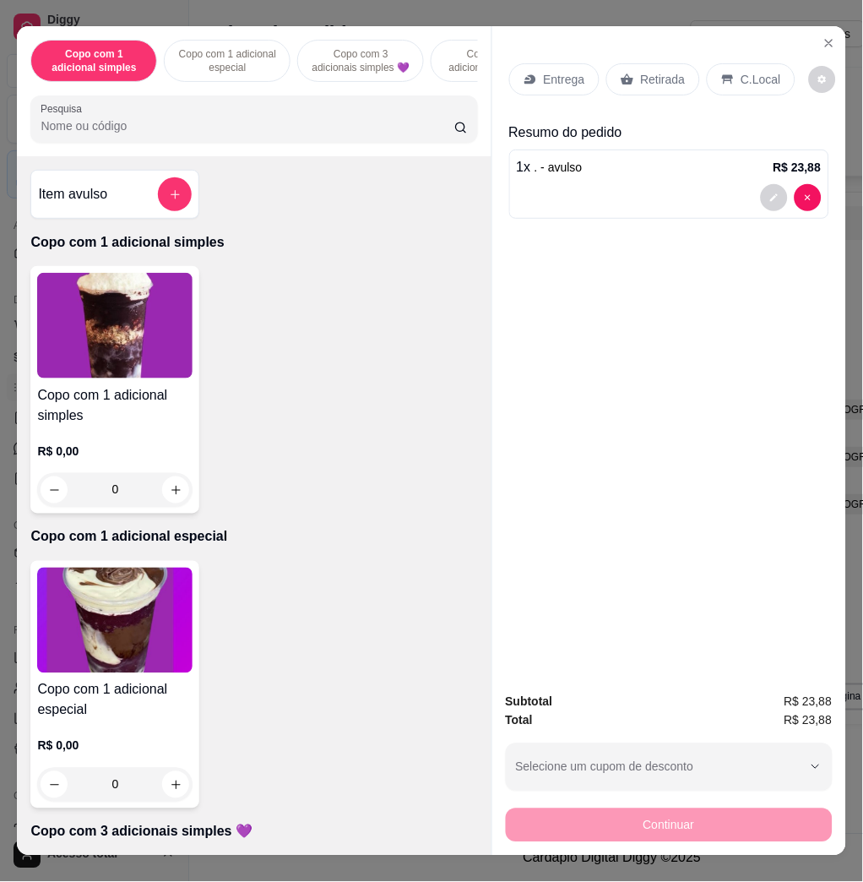
click at [272, 133] on input "Pesquisa" at bounding box center [248, 125] width 414 height 17
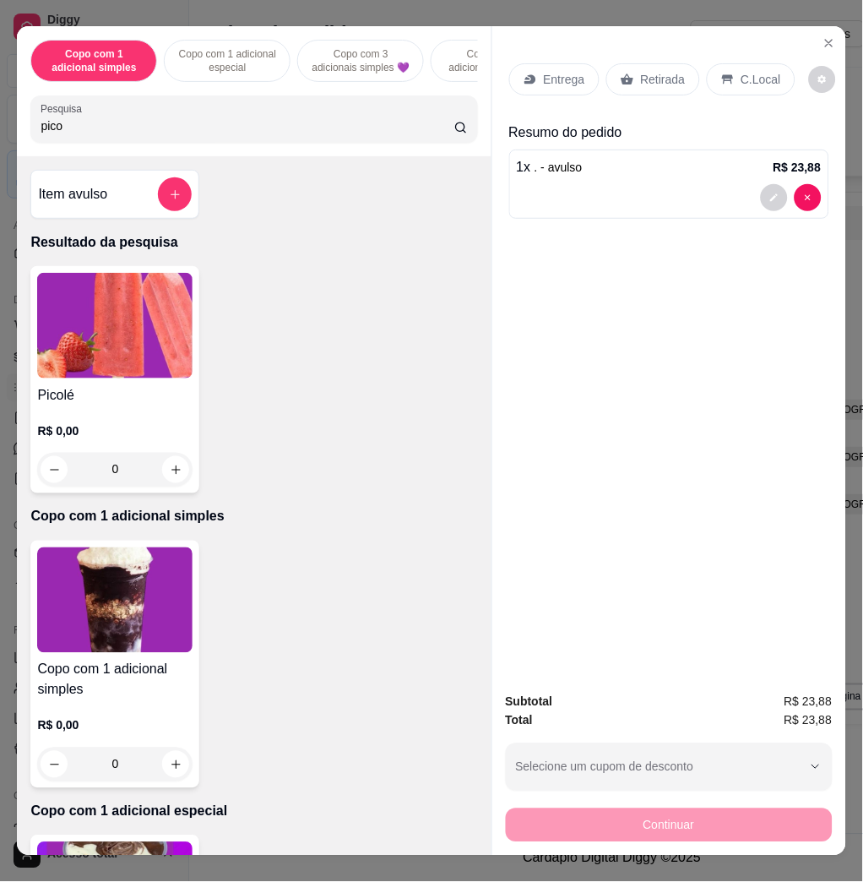
type input "pico"
click at [130, 351] on img at bounding box center [114, 326] width 155 height 106
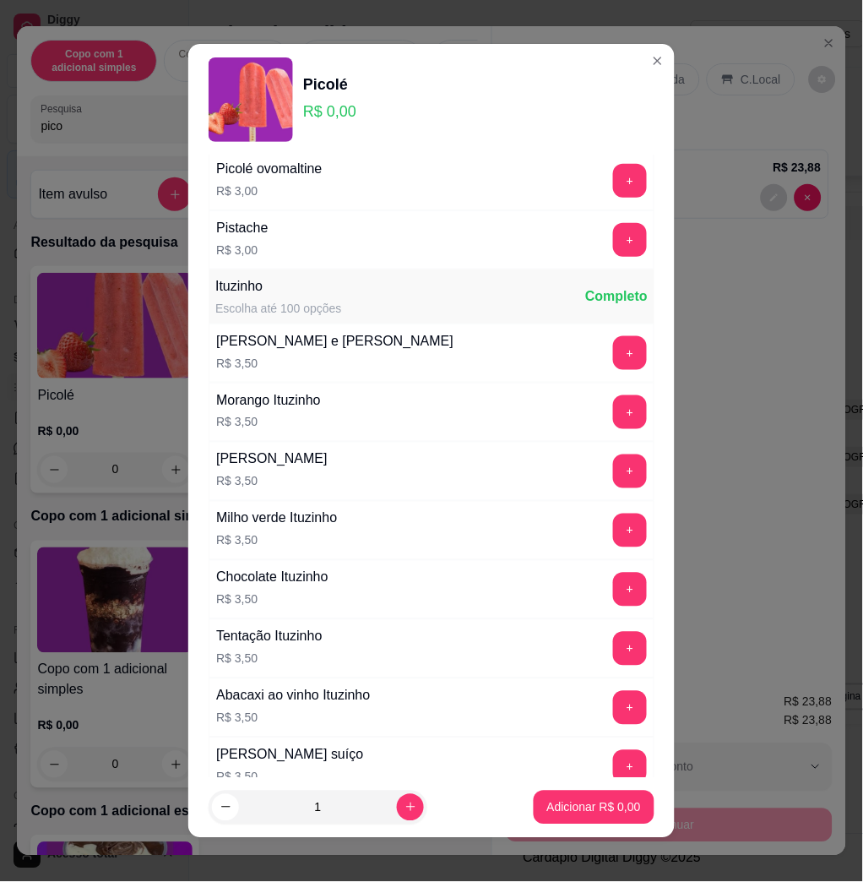
scroll to position [1464, 0]
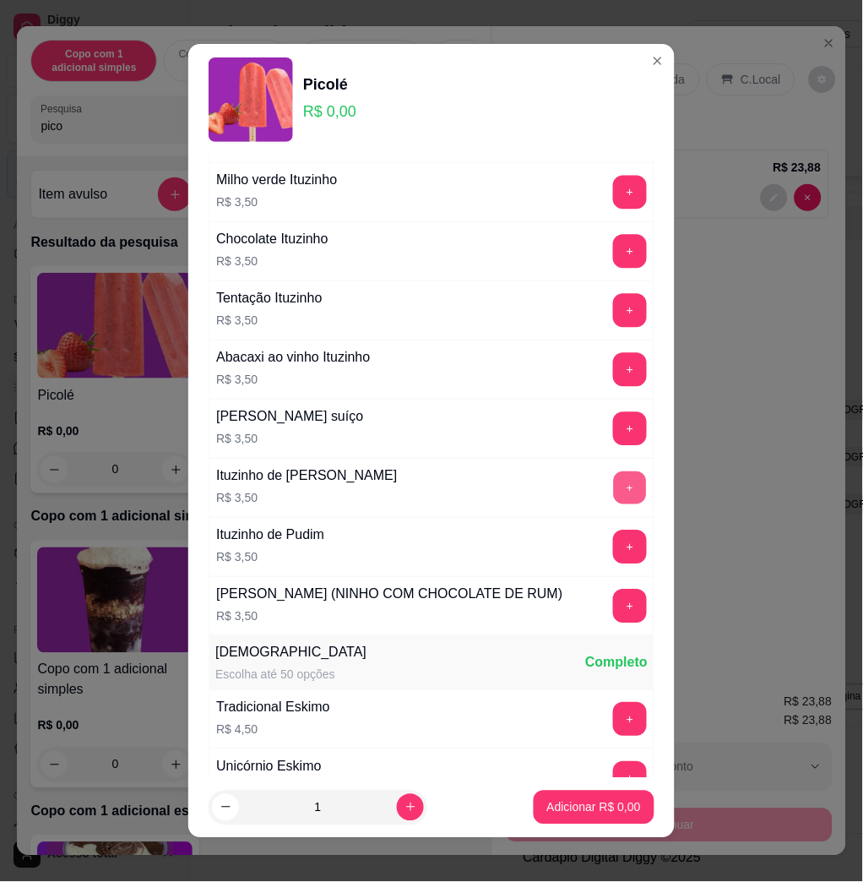
click at [614, 495] on button "+" at bounding box center [630, 488] width 33 height 33
click at [585, 799] on p "Adicionar R$ 7,00" at bounding box center [594, 807] width 94 height 17
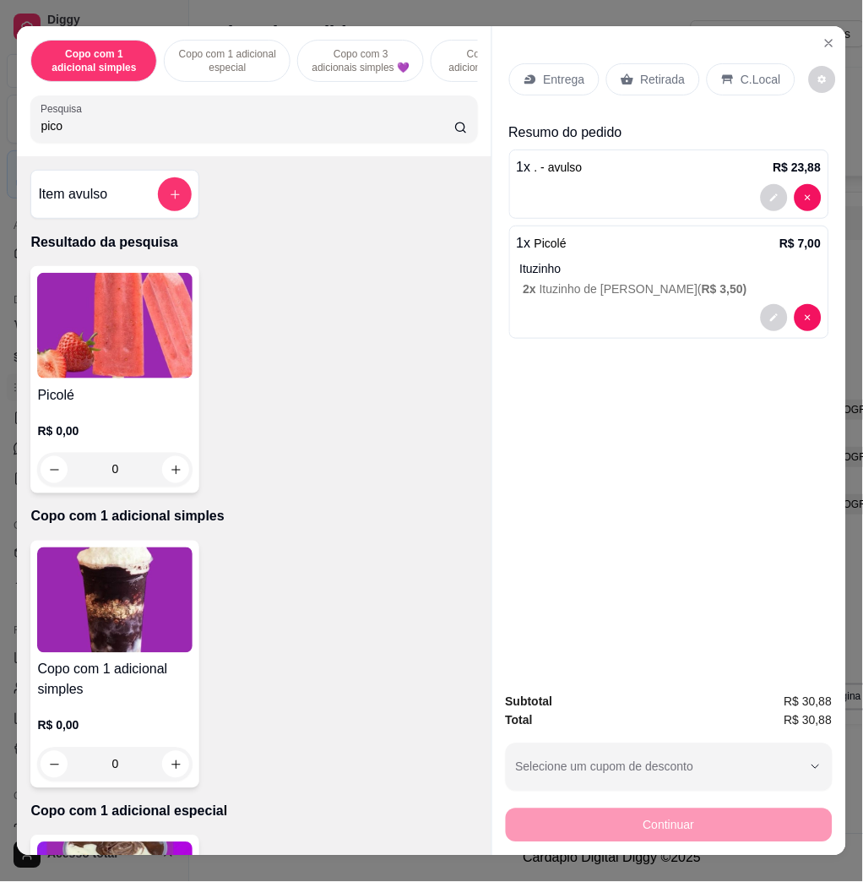
click at [743, 73] on p "C.Local" at bounding box center [762, 79] width 40 height 17
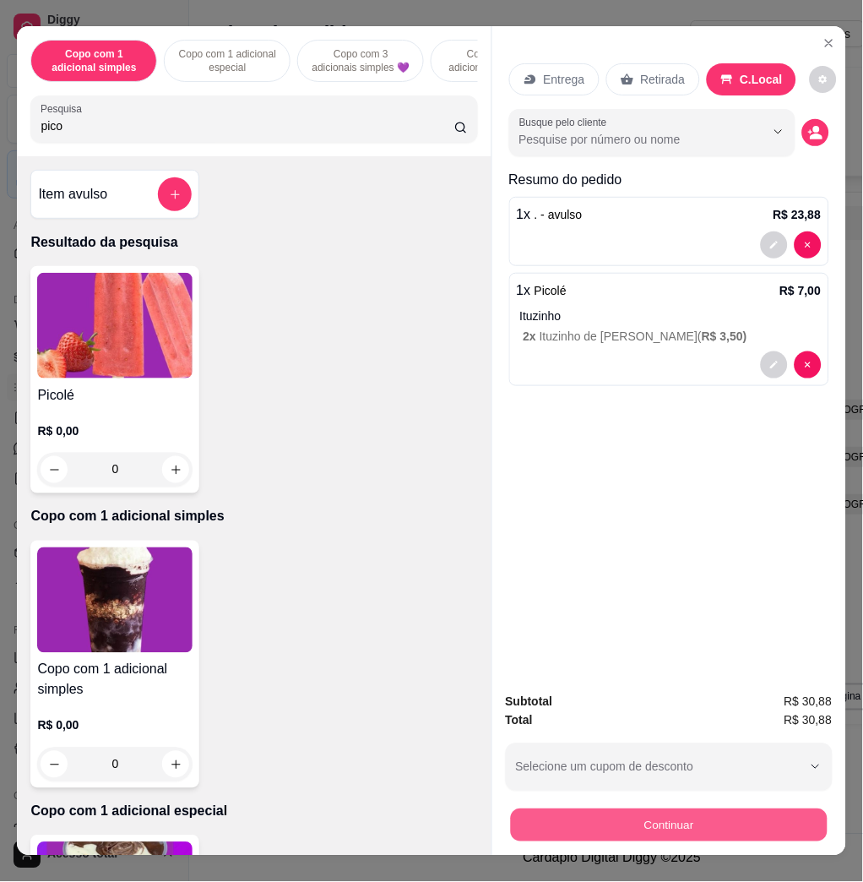
click at [668, 809] on button "Continuar" at bounding box center [668, 825] width 317 height 33
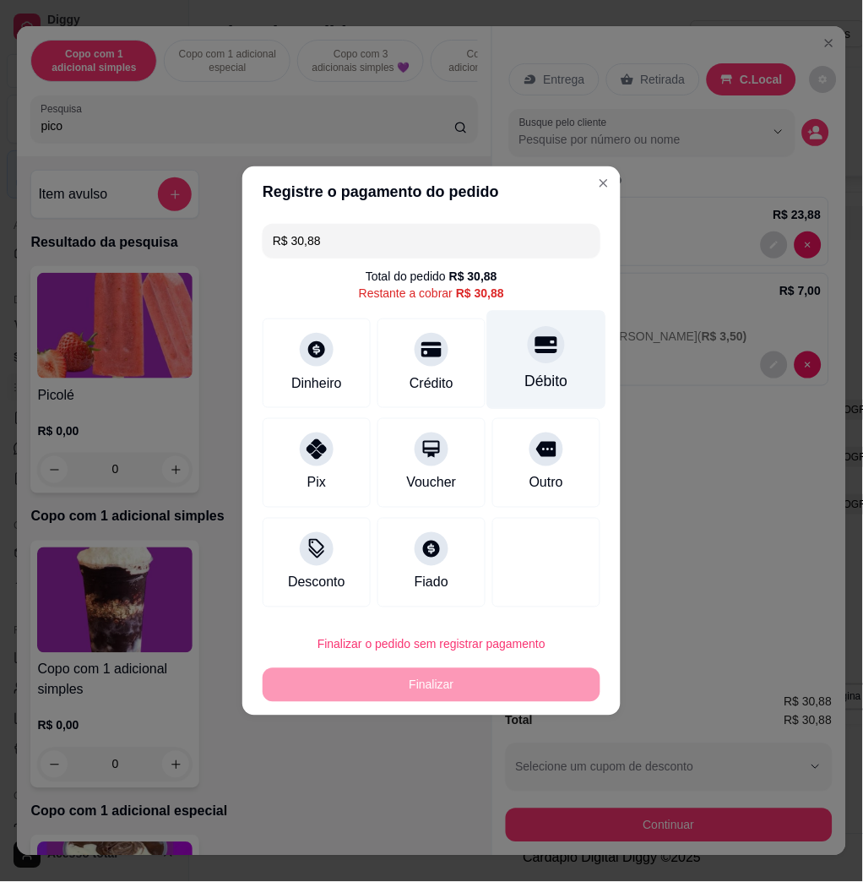
click at [526, 373] on div "Débito" at bounding box center [547, 382] width 43 height 22
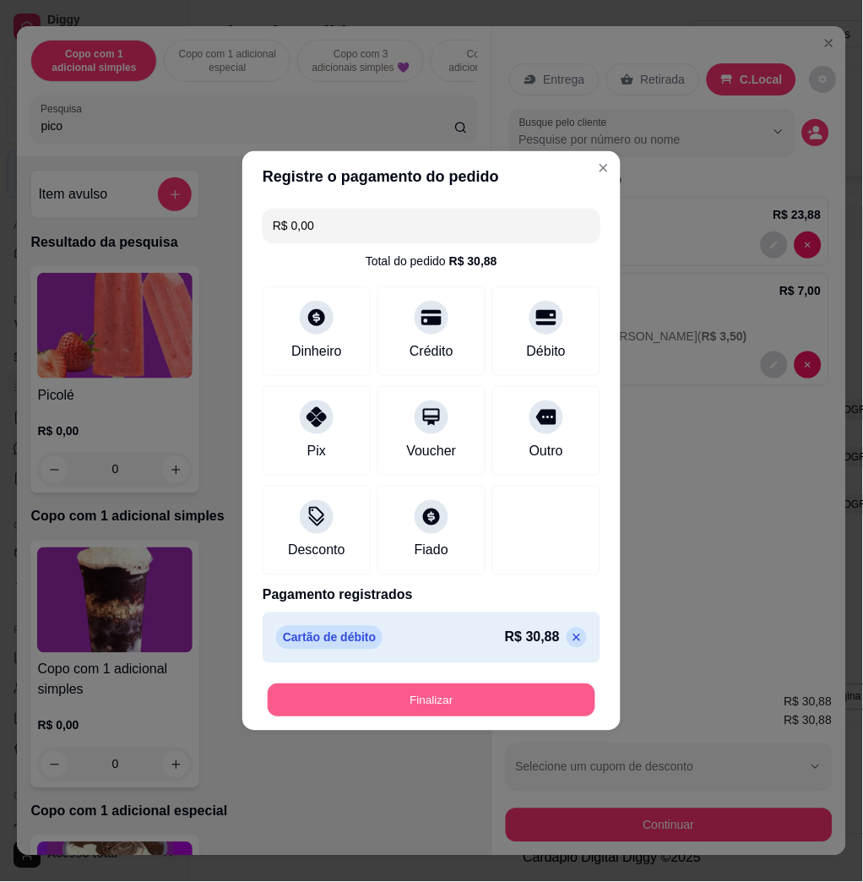
click at [518, 689] on button "Finalizar" at bounding box center [432, 700] width 328 height 33
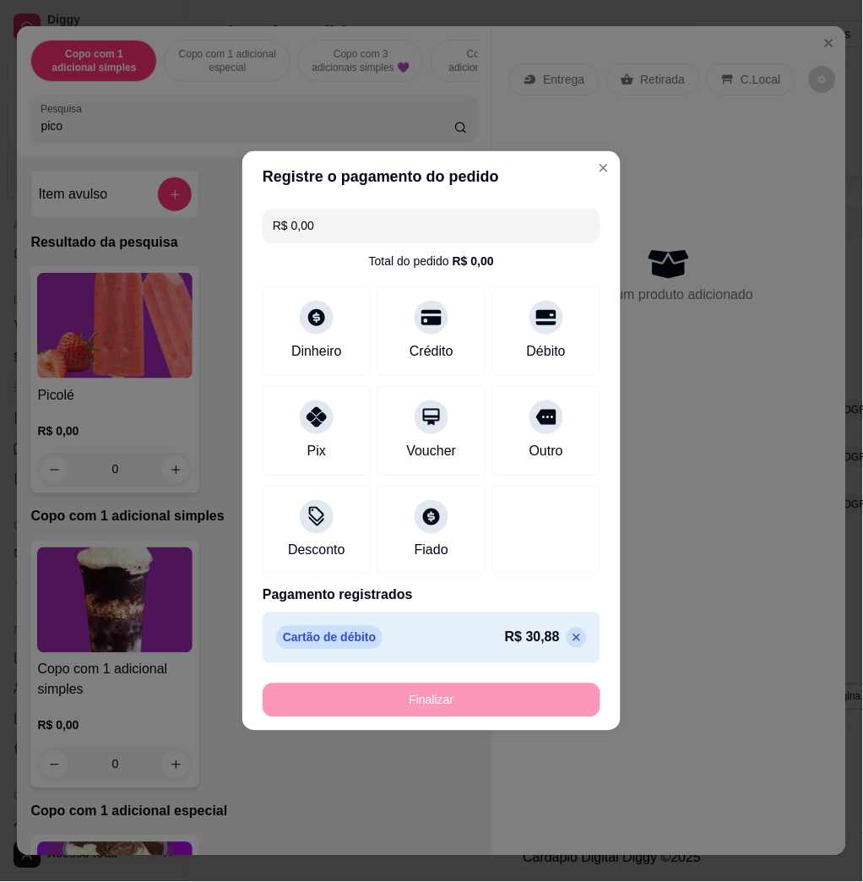
type input "-R$ 30,88"
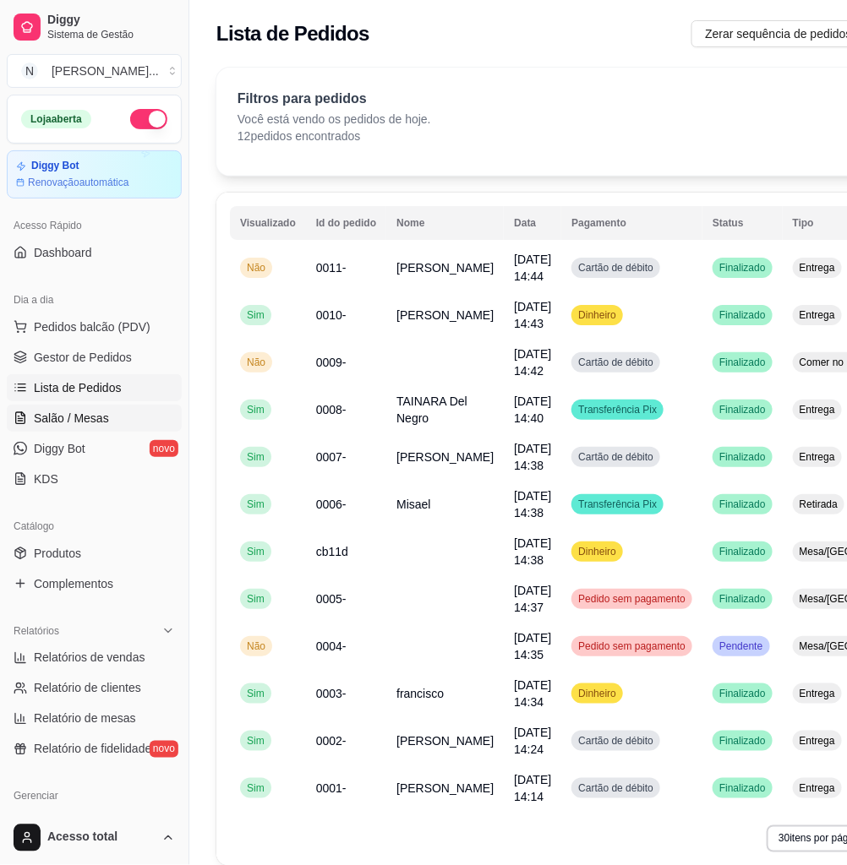
click at [102, 420] on span "Salão / Mesas" at bounding box center [71, 418] width 75 height 17
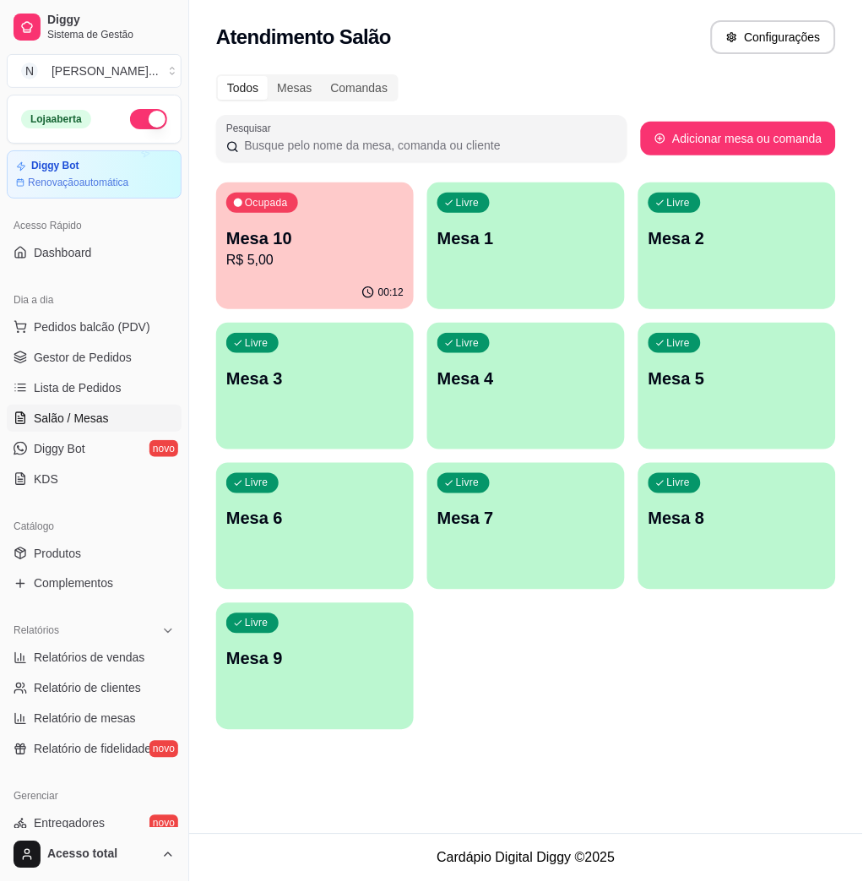
click at [559, 231] on p "Mesa 1" at bounding box center [526, 238] width 177 height 24
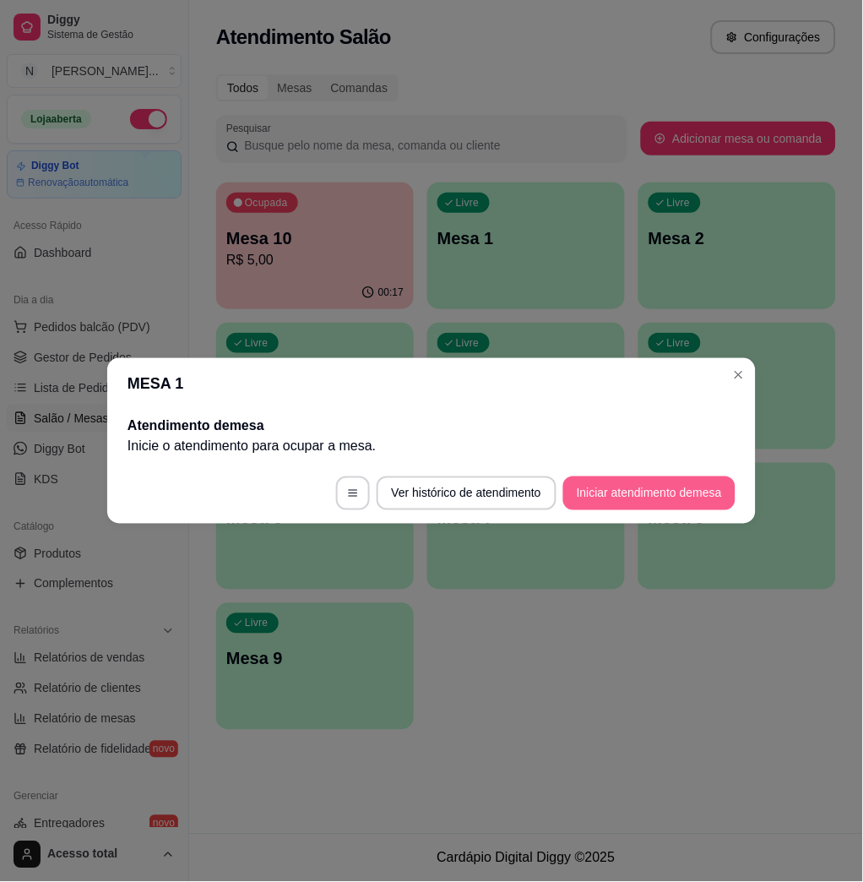
click at [686, 508] on button "Iniciar atendimento de mesa" at bounding box center [650, 494] width 172 height 34
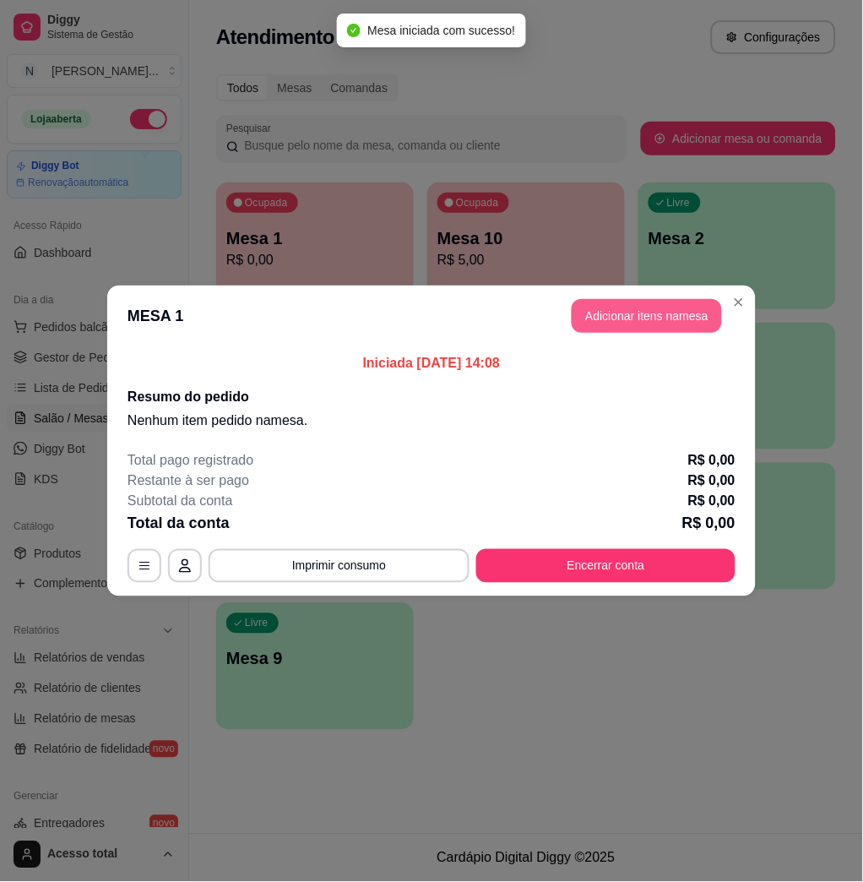
click at [678, 328] on button "Adicionar itens na mesa" at bounding box center [647, 316] width 150 height 34
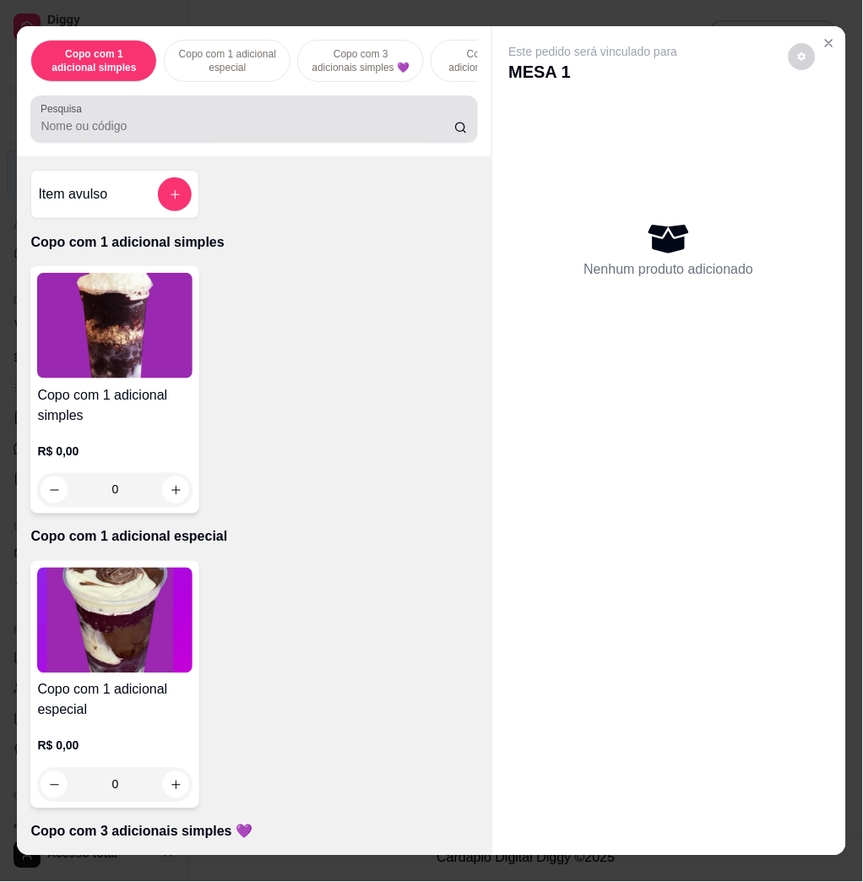
click at [201, 106] on div "Pesquisa" at bounding box center [253, 118] width 447 height 47
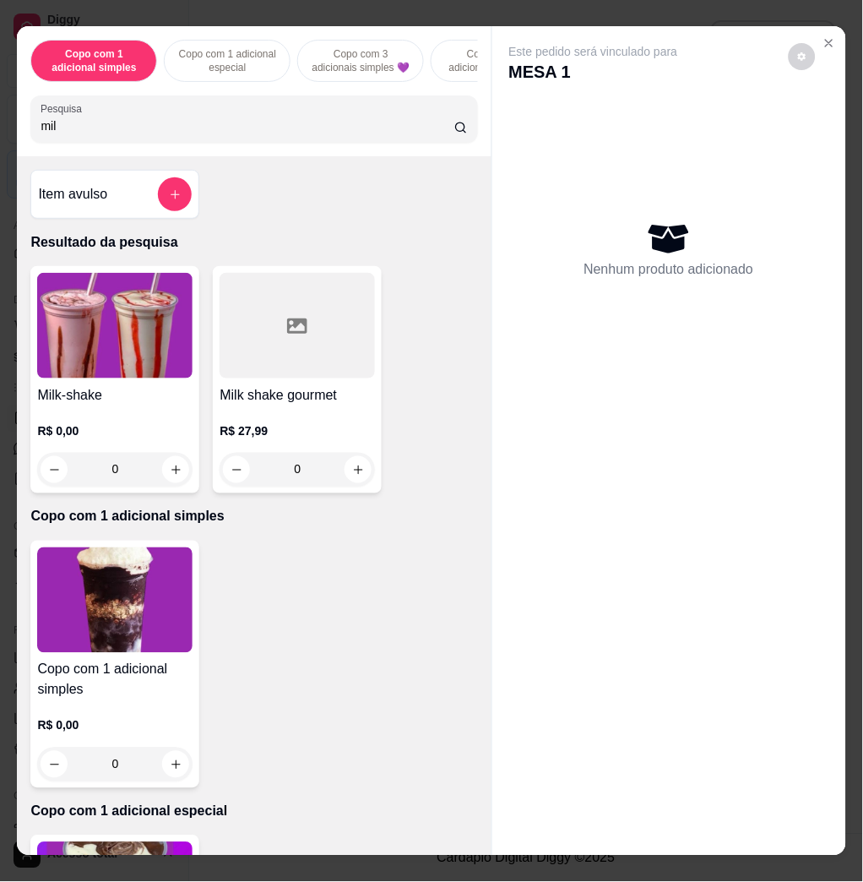
type input "mil"
click at [140, 319] on img at bounding box center [114, 326] width 155 height 106
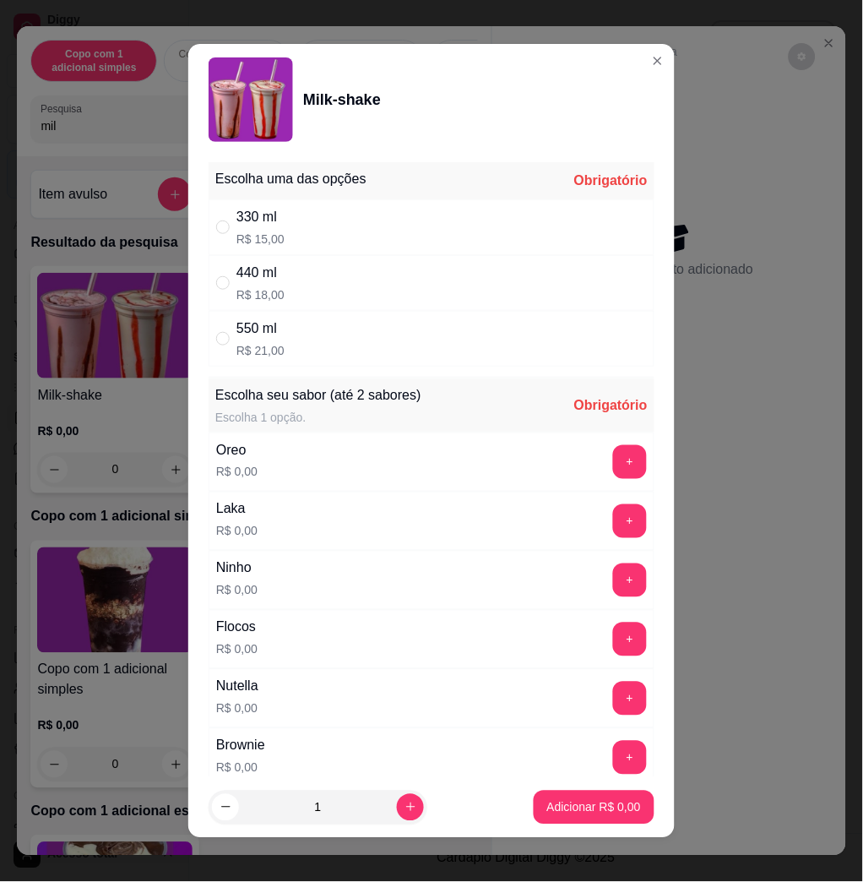
click at [456, 292] on div "440 ml R$ 18,00" at bounding box center [432, 283] width 446 height 56
radio input "true"
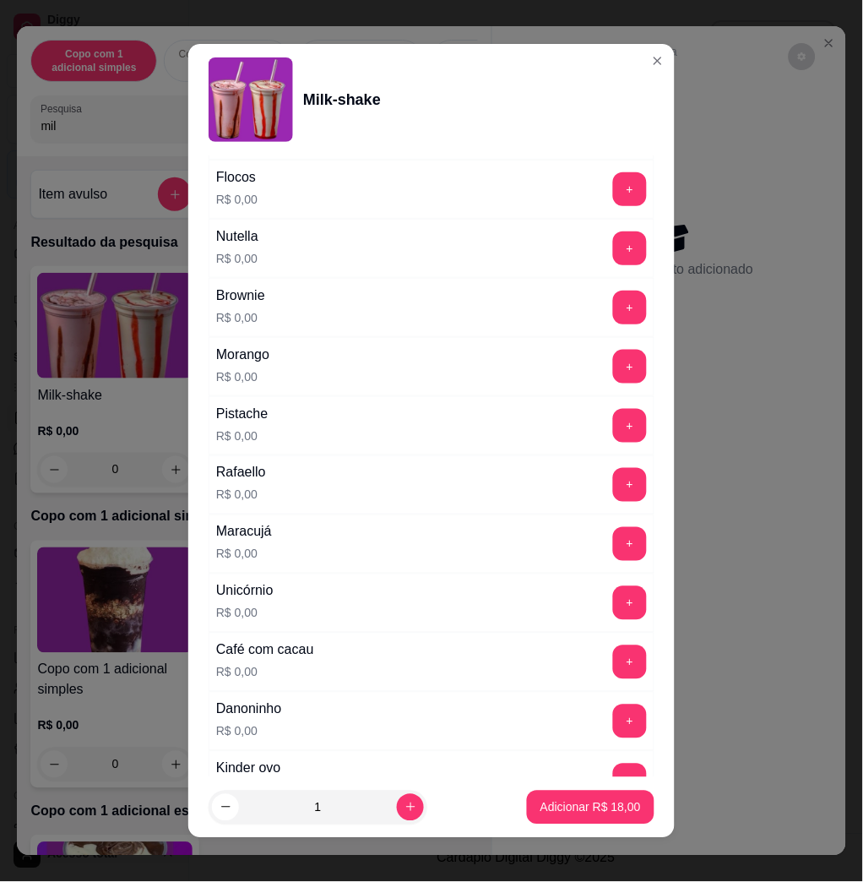
scroll to position [788, 0]
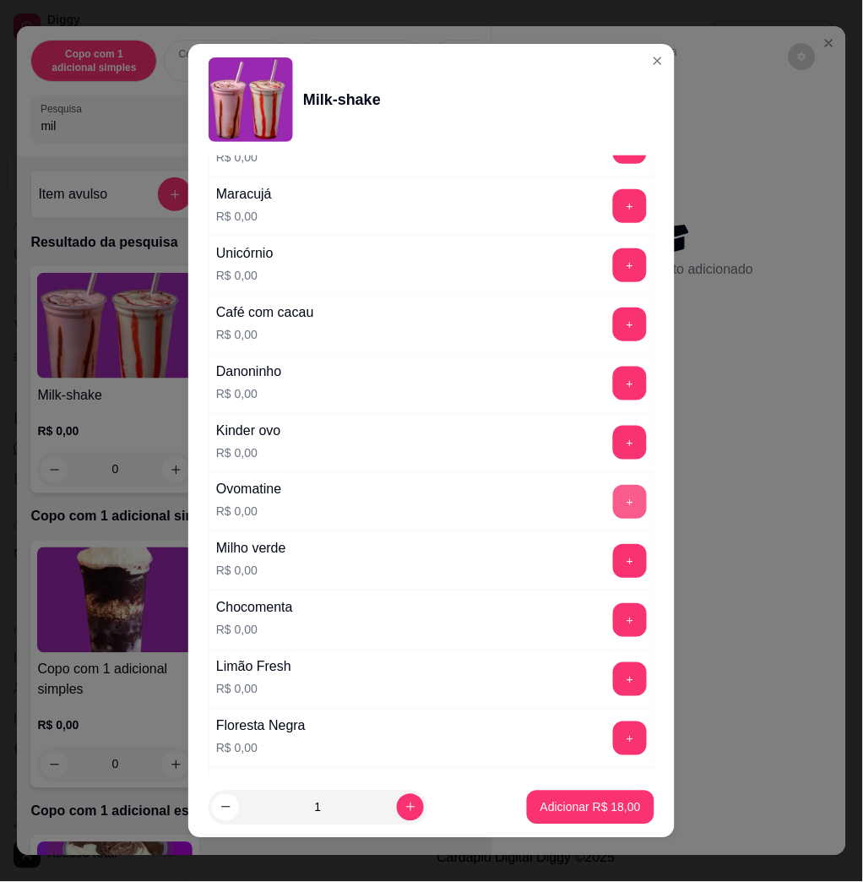
click at [613, 496] on button "+" at bounding box center [630, 502] width 34 height 34
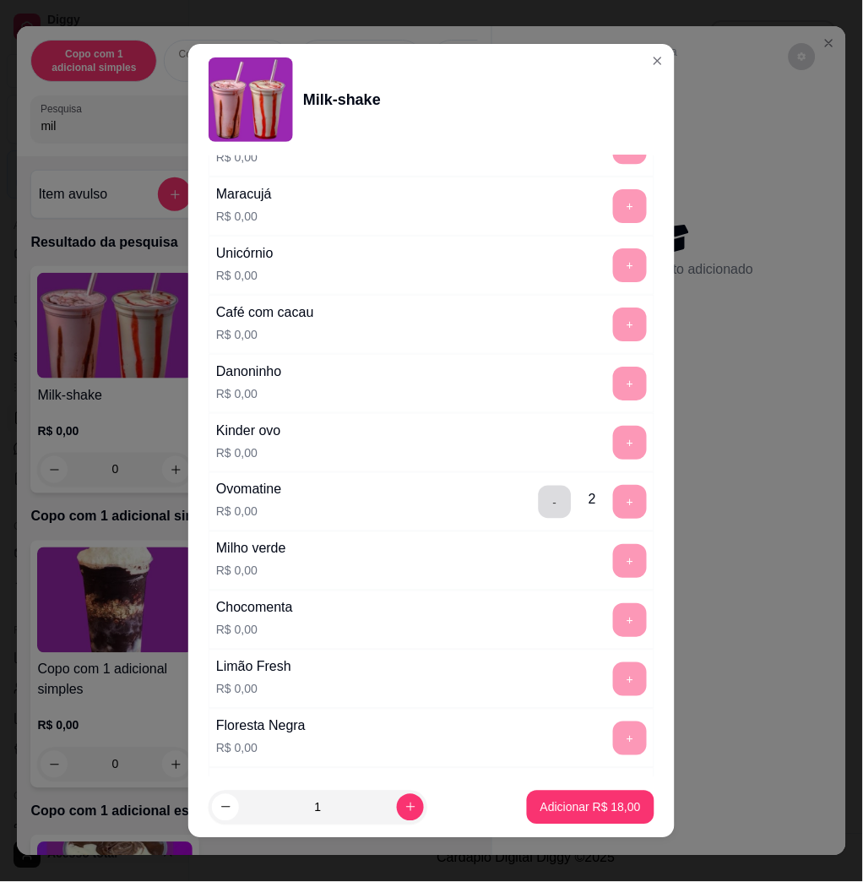
click at [539, 507] on button "-" at bounding box center [555, 502] width 33 height 33
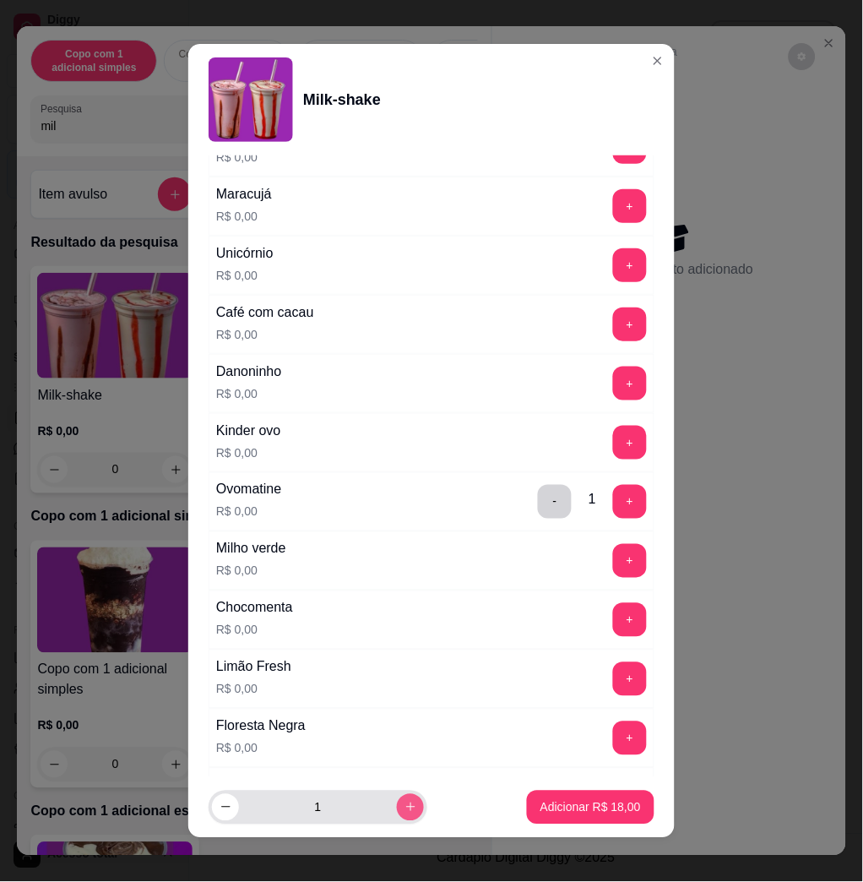
click at [405, 813] on icon "increase-product-quantity" at bounding box center [411, 807] width 13 height 13
type input "2"
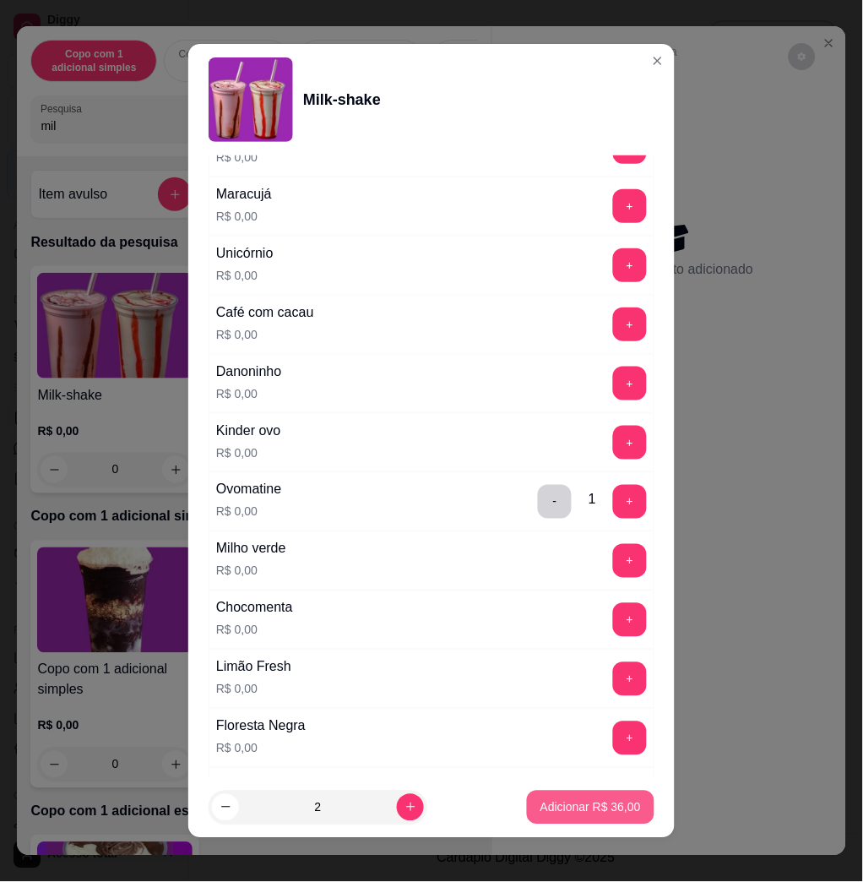
click at [573, 816] on button "Adicionar R$ 36,00" at bounding box center [591, 808] width 128 height 34
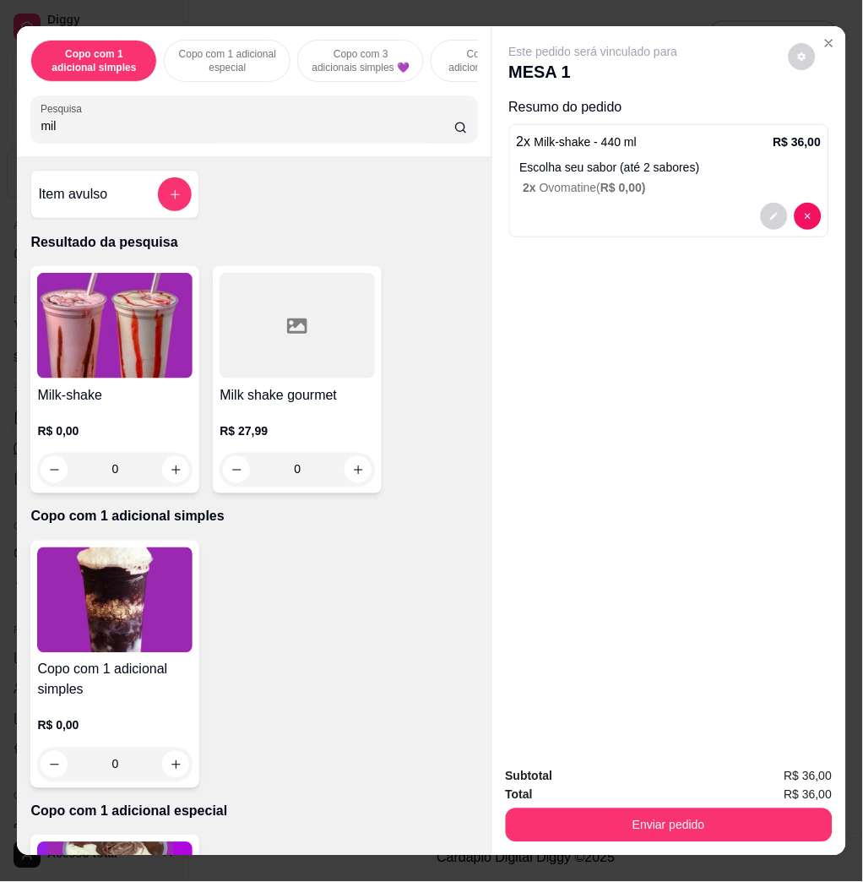
scroll to position [1352, 0]
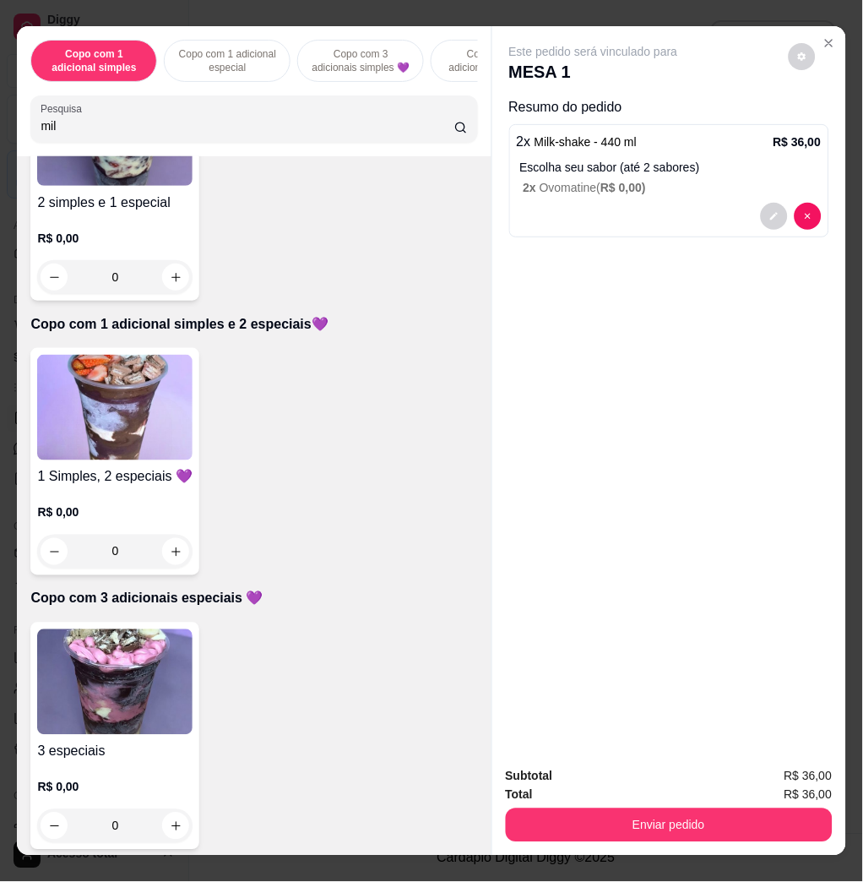
click at [613, 815] on button "Enviar pedido" at bounding box center [669, 826] width 327 height 34
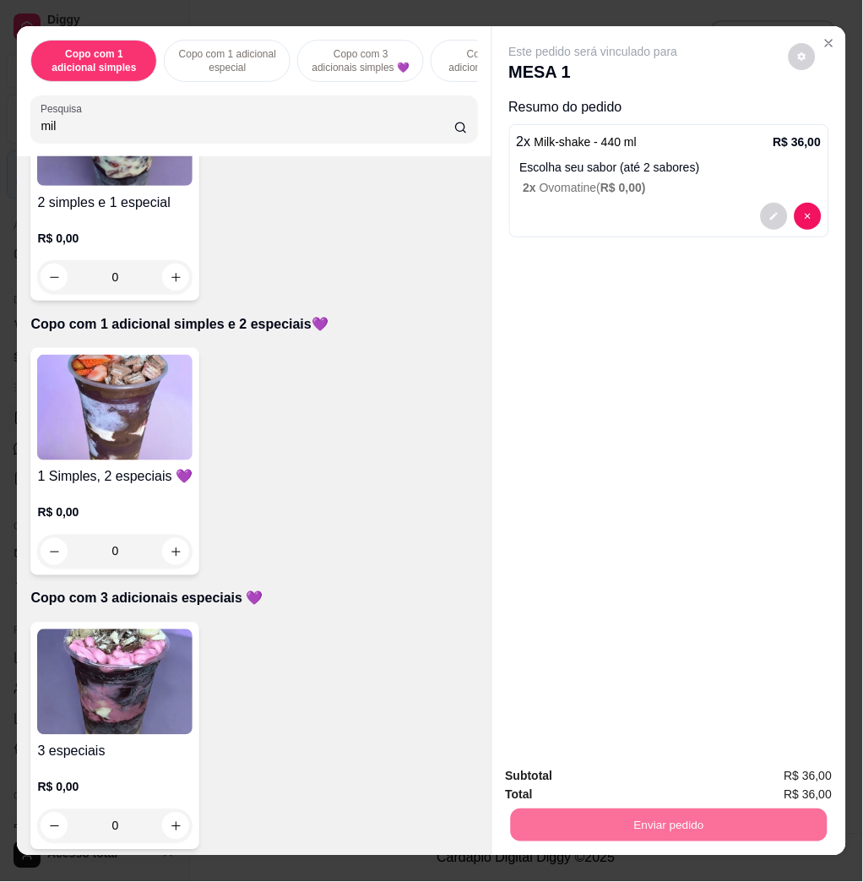
click at [584, 787] on button "Não registrar e enviar pedido" at bounding box center [611, 775] width 171 height 31
